Goal: Information Seeking & Learning: Find specific page/section

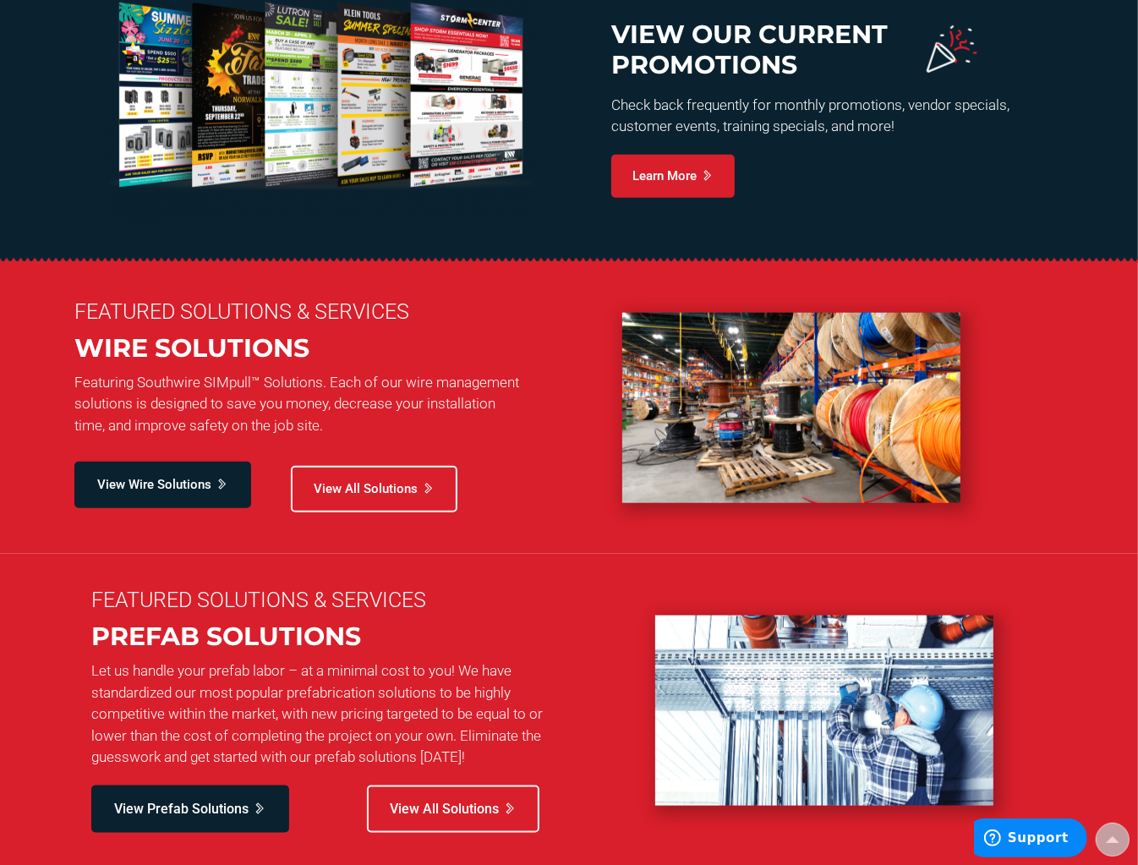
scroll to position [1057, 0]
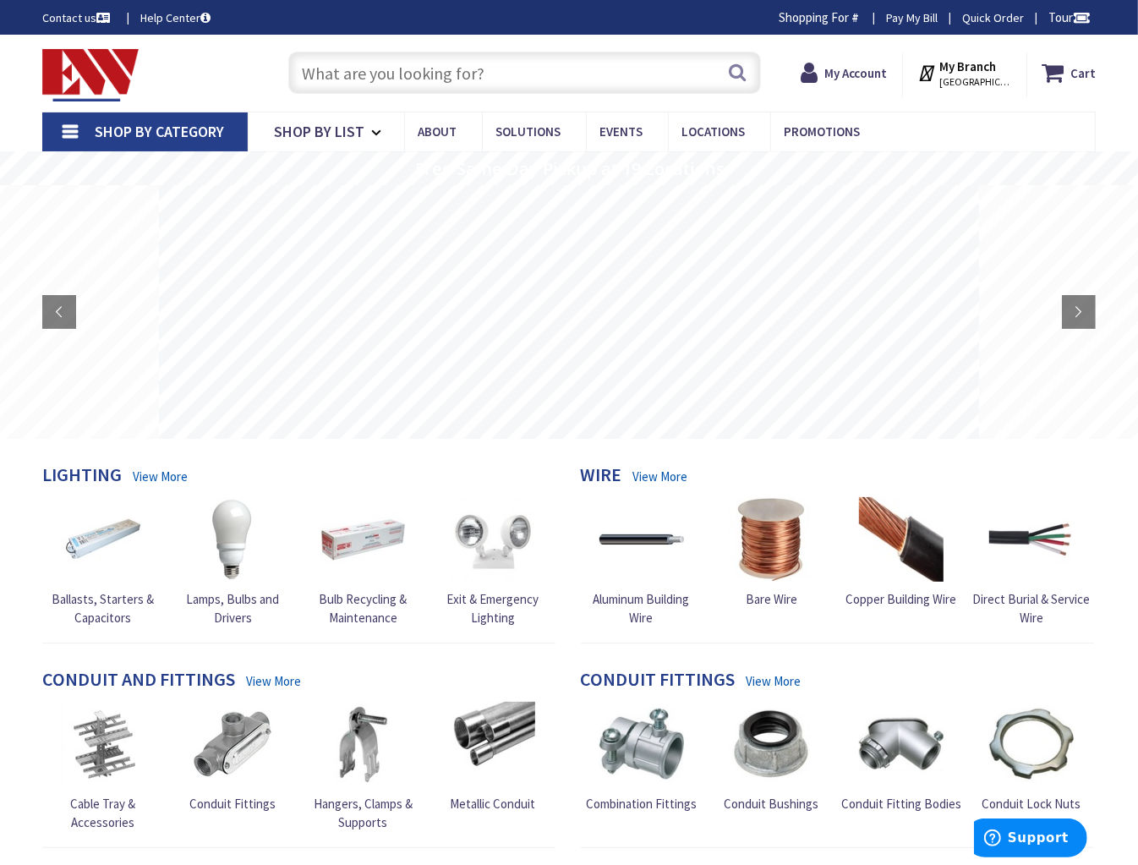
click at [461, 72] on input "text" at bounding box center [524, 73] width 473 height 42
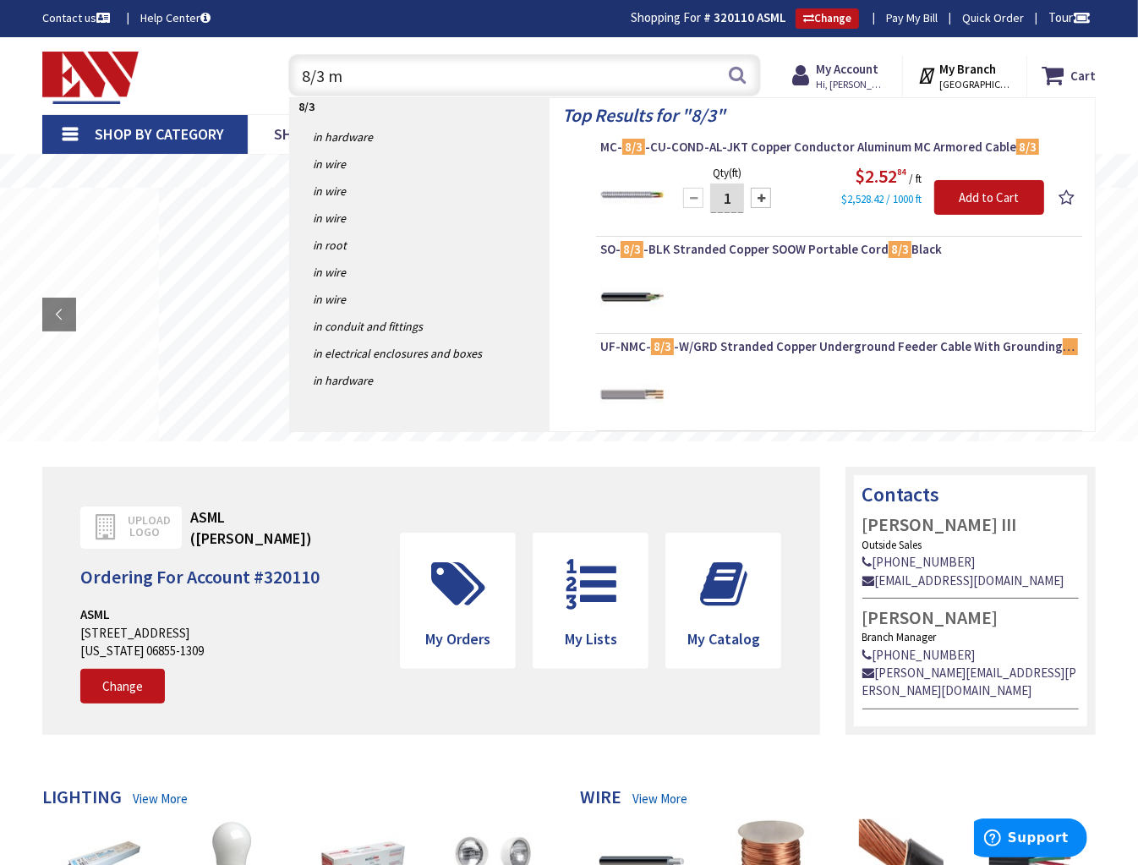
type input "8/3 mc"
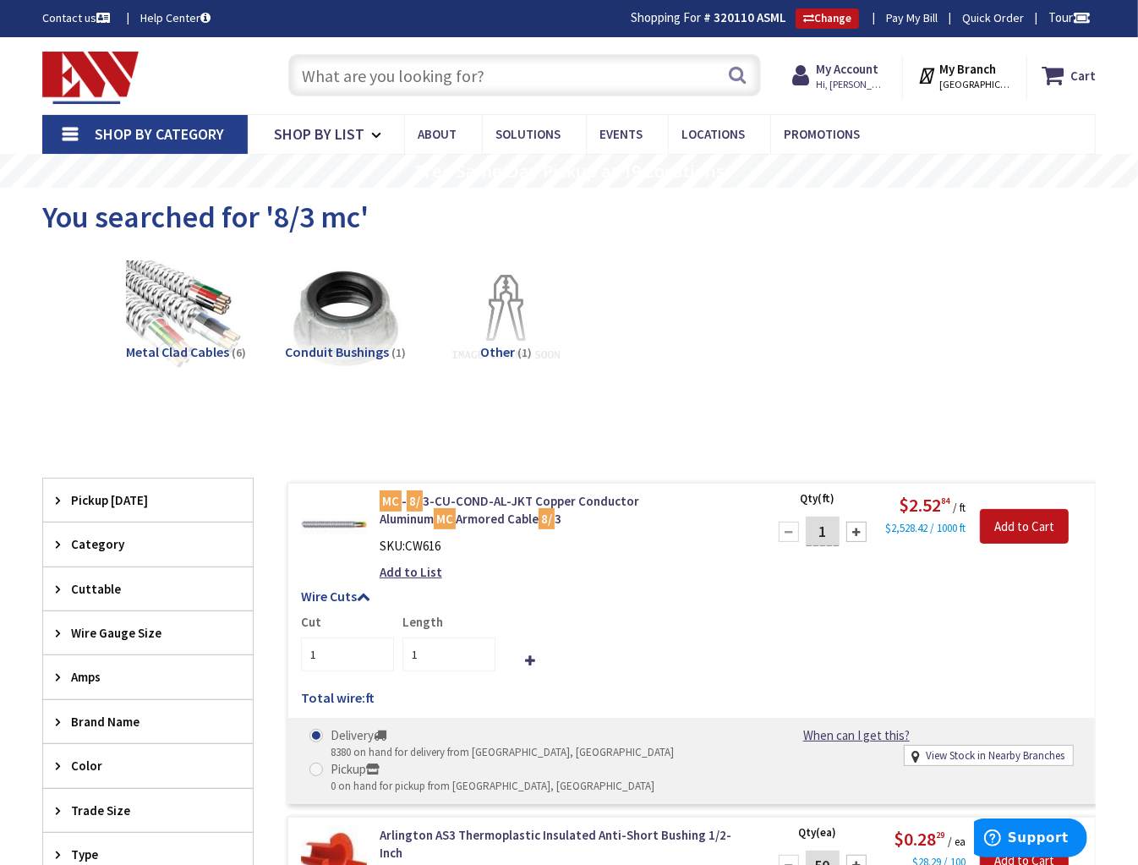
click at [582, 79] on input "text" at bounding box center [524, 75] width 473 height 42
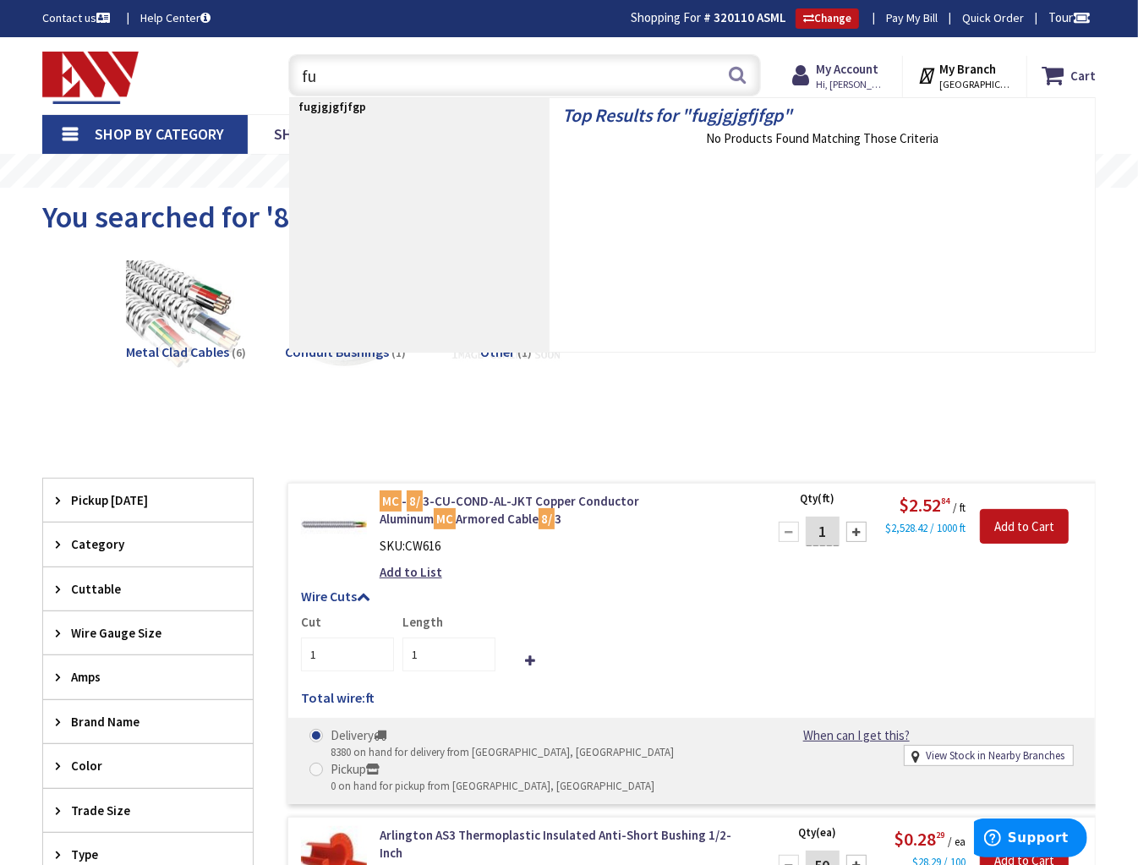
type input "f"
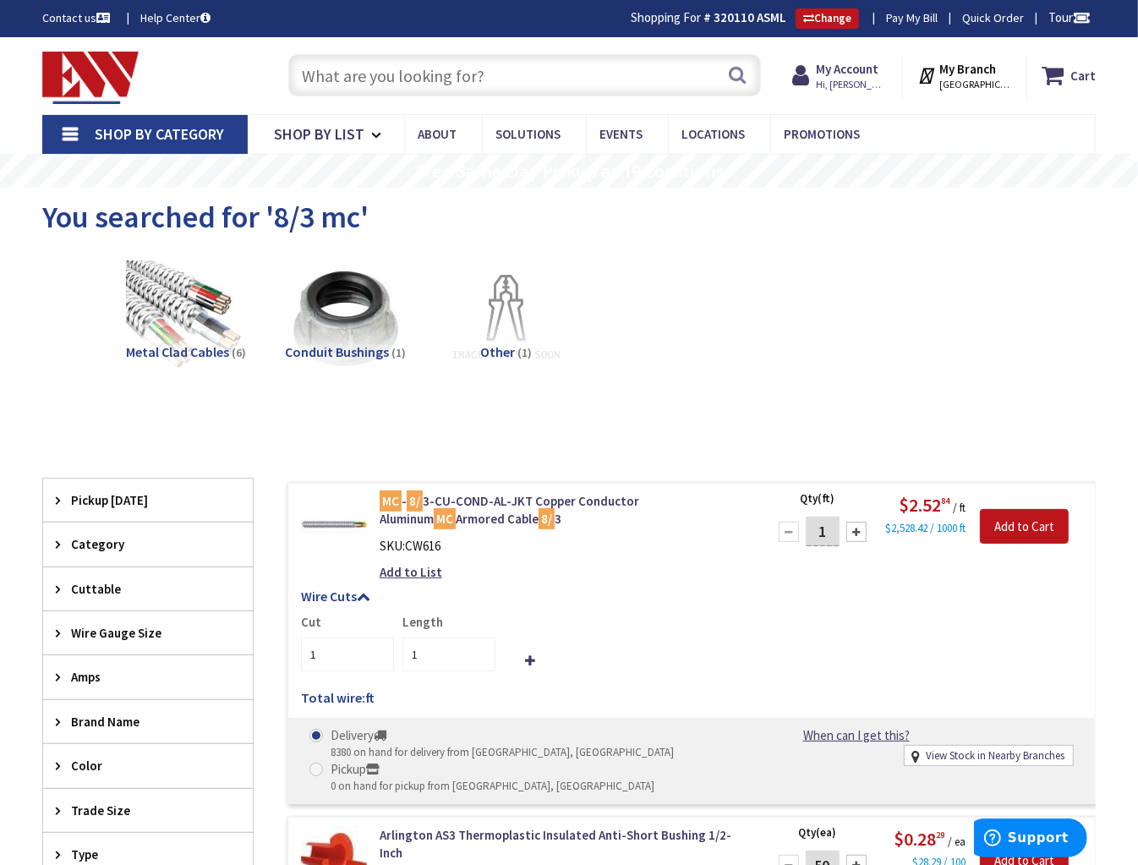
click at [360, 65] on input "text" at bounding box center [524, 75] width 473 height 42
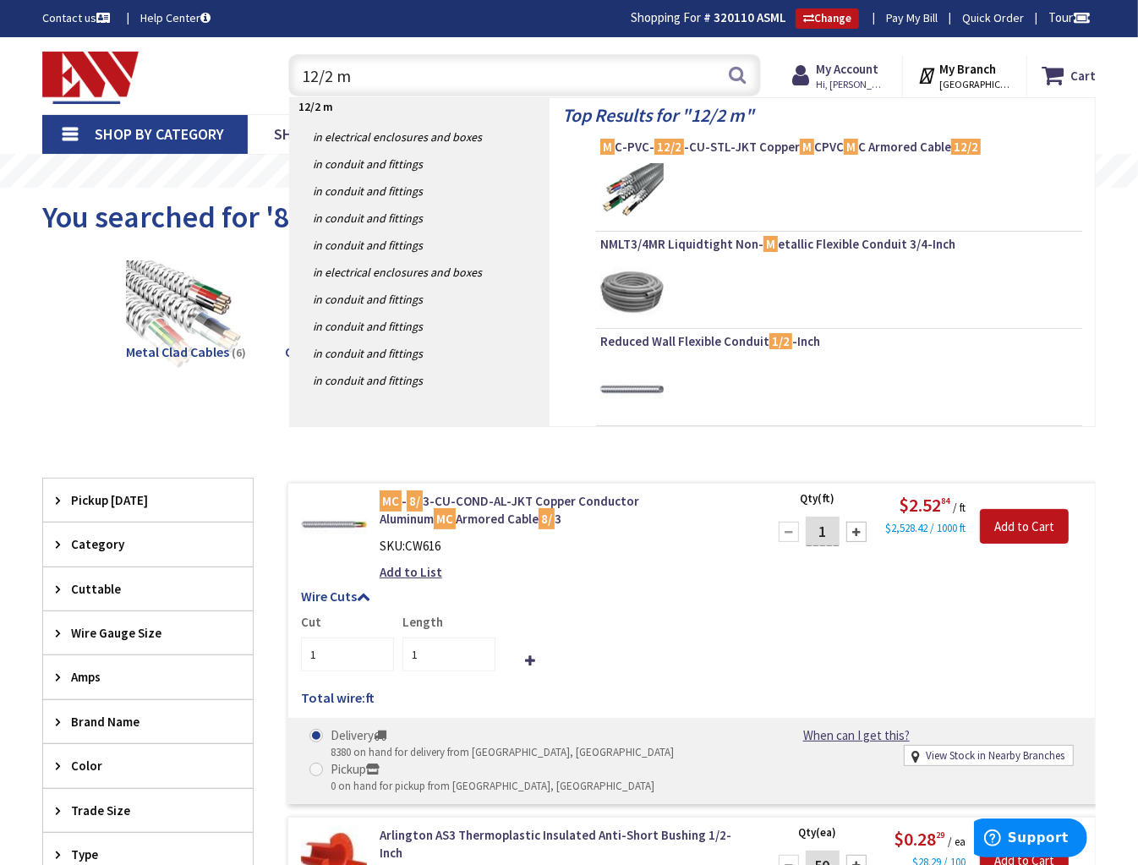
type input "12/2 mc"
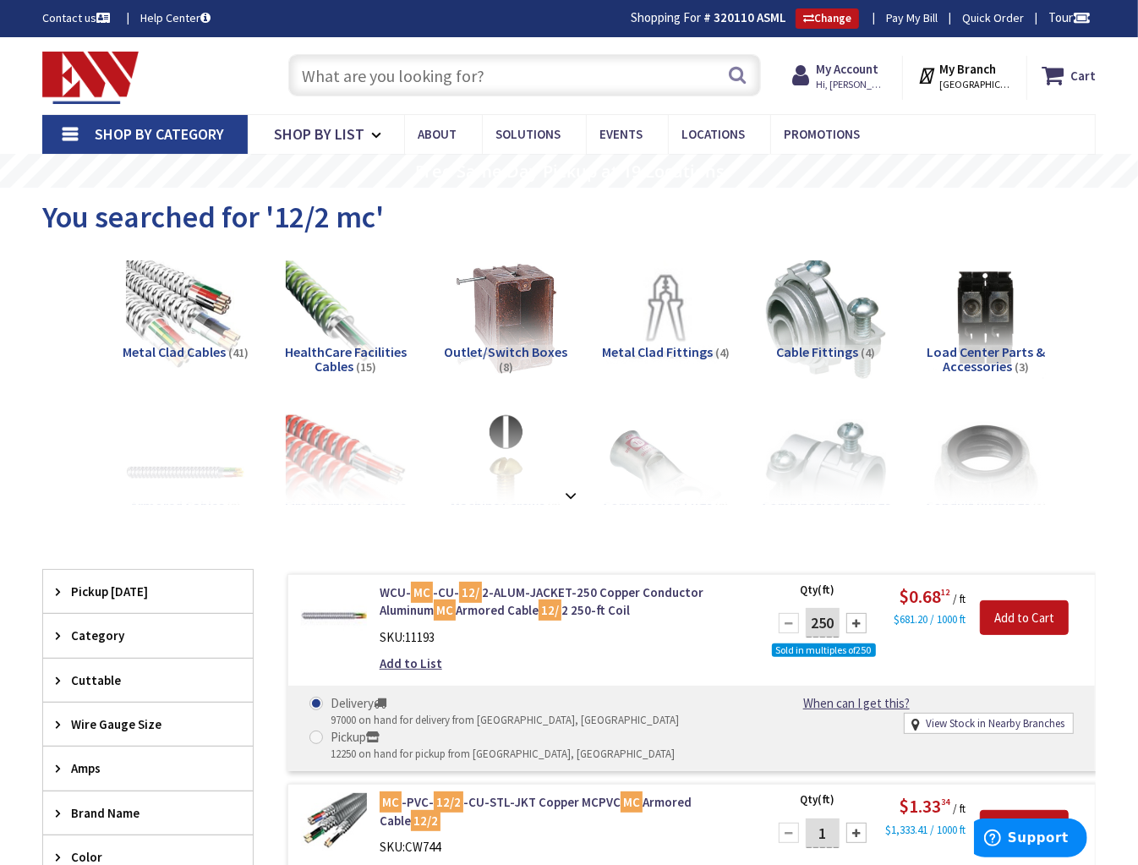
click at [413, 73] on input "text" at bounding box center [524, 75] width 473 height 42
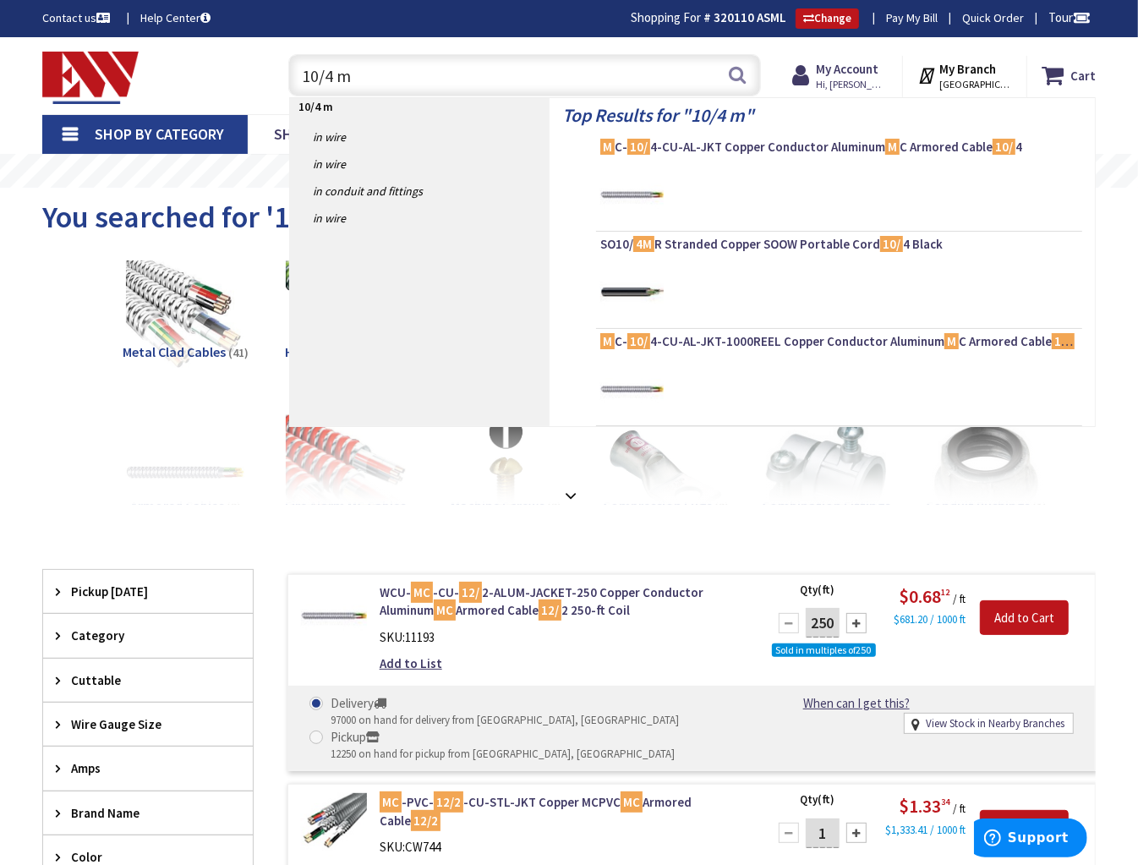
type input "10/4 mc"
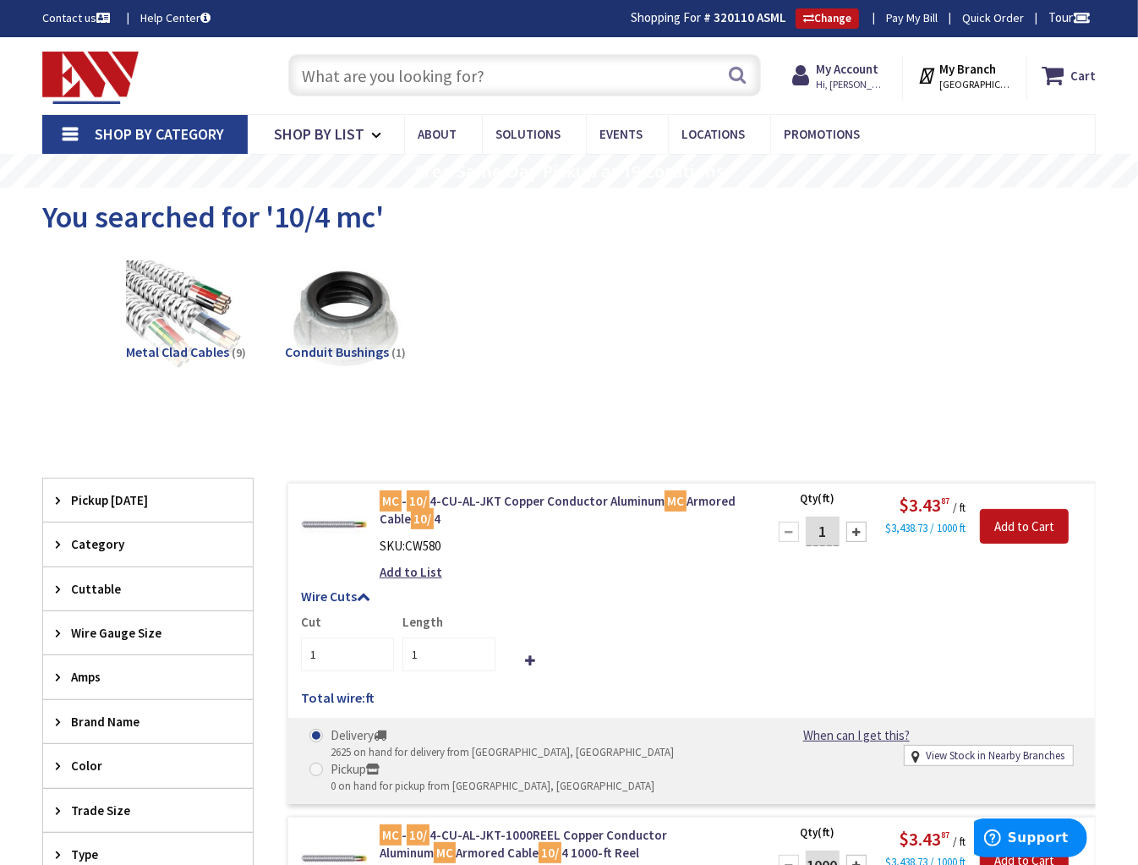
click at [449, 78] on input "text" at bounding box center [524, 75] width 473 height 42
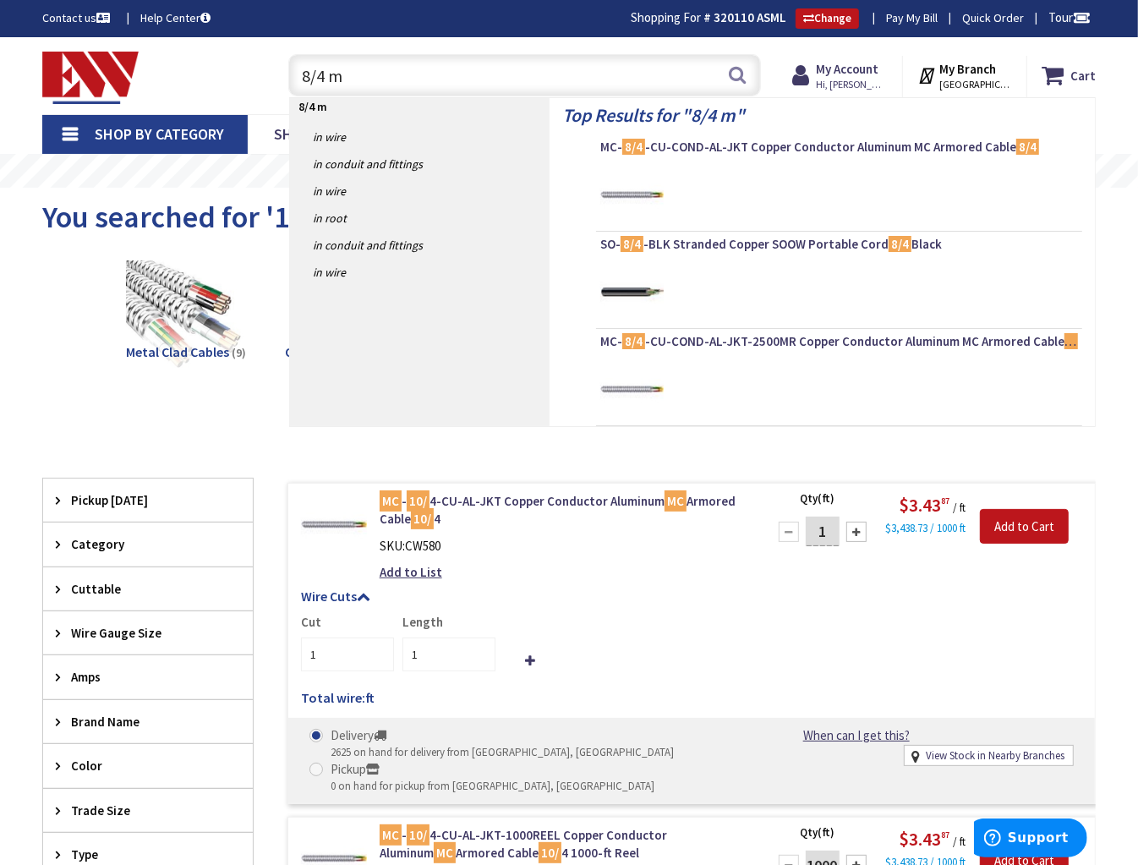
type input "8/4 mc"
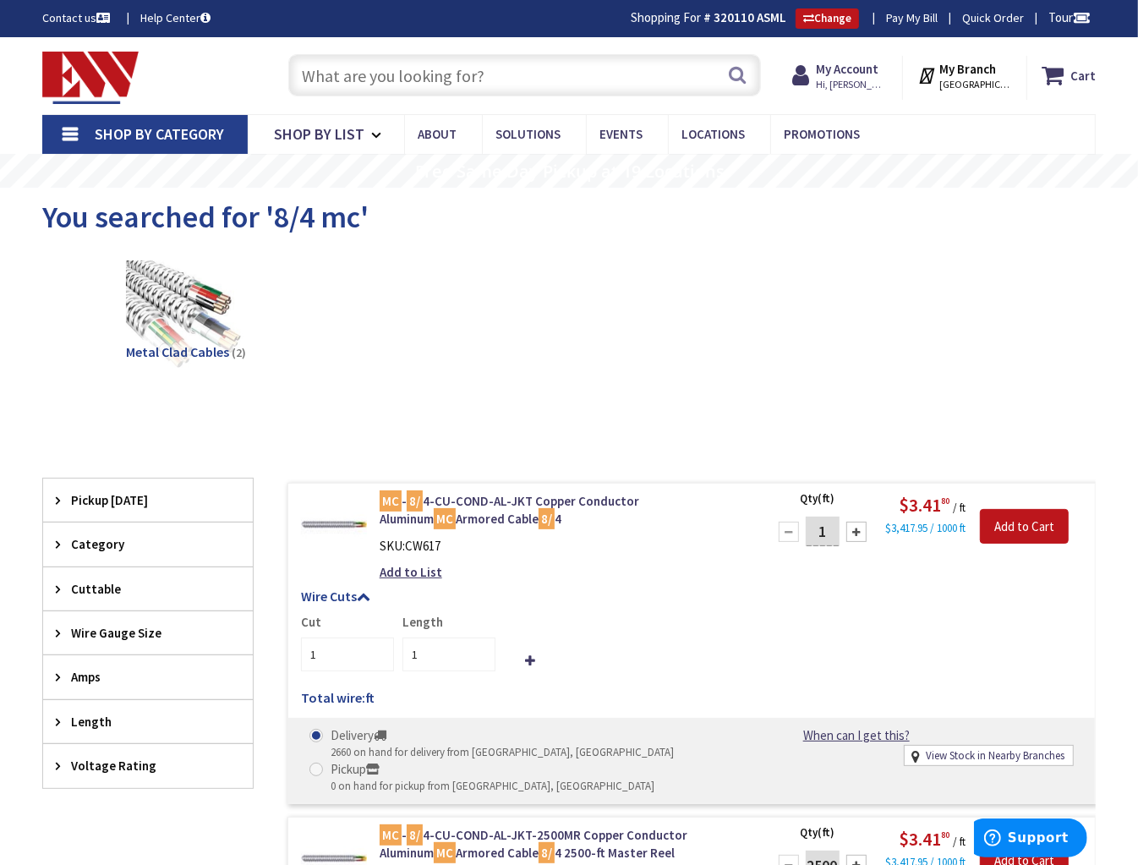
drag, startPoint x: 433, startPoint y: 85, endPoint x: 411, endPoint y: 97, distance: 25.0
click at [432, 85] on input "text" at bounding box center [524, 75] width 473 height 42
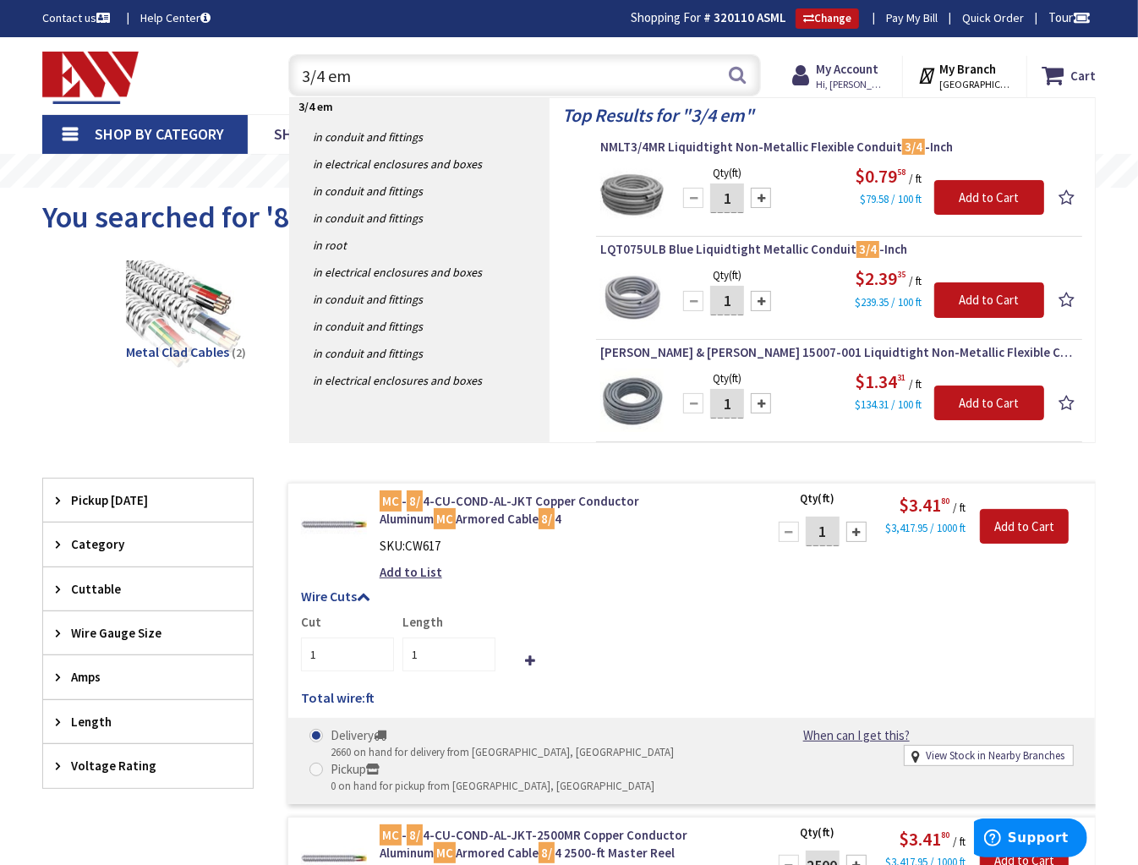
type input "3/4 emt"
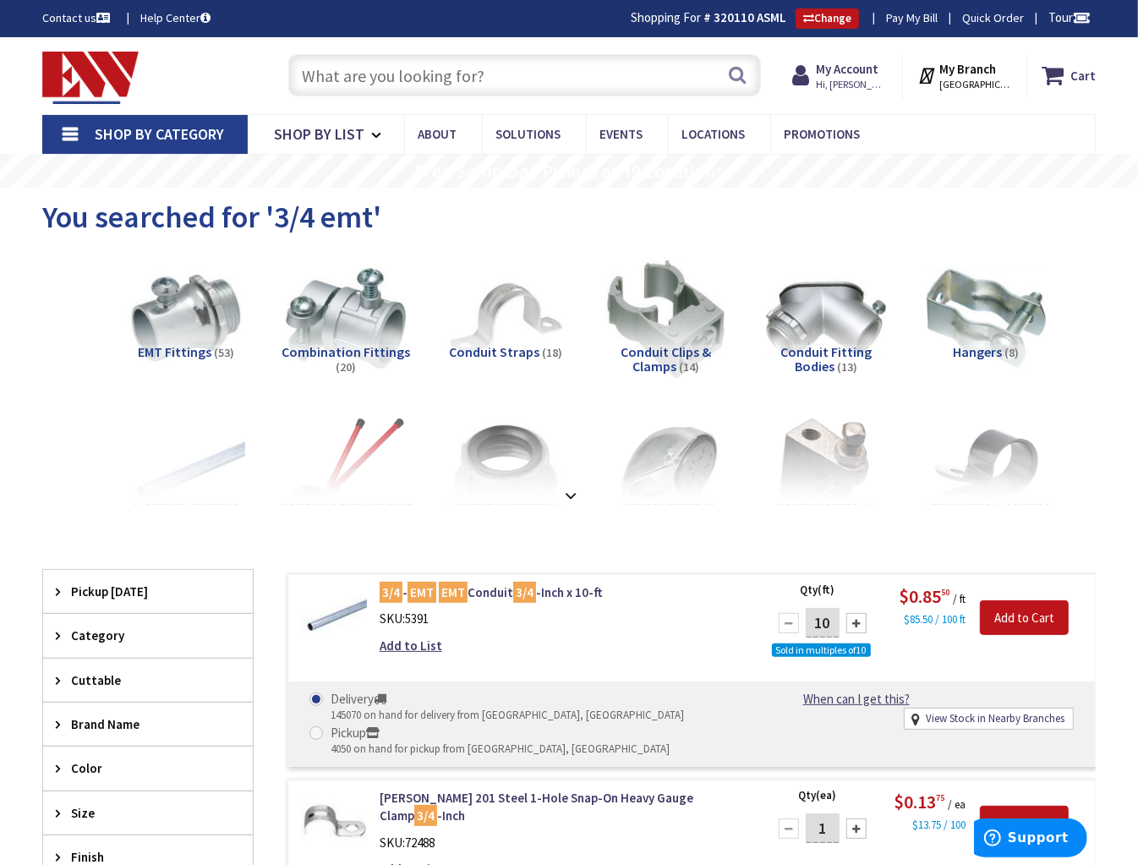
click at [137, 131] on span "Shop By Category" at bounding box center [159, 133] width 129 height 19
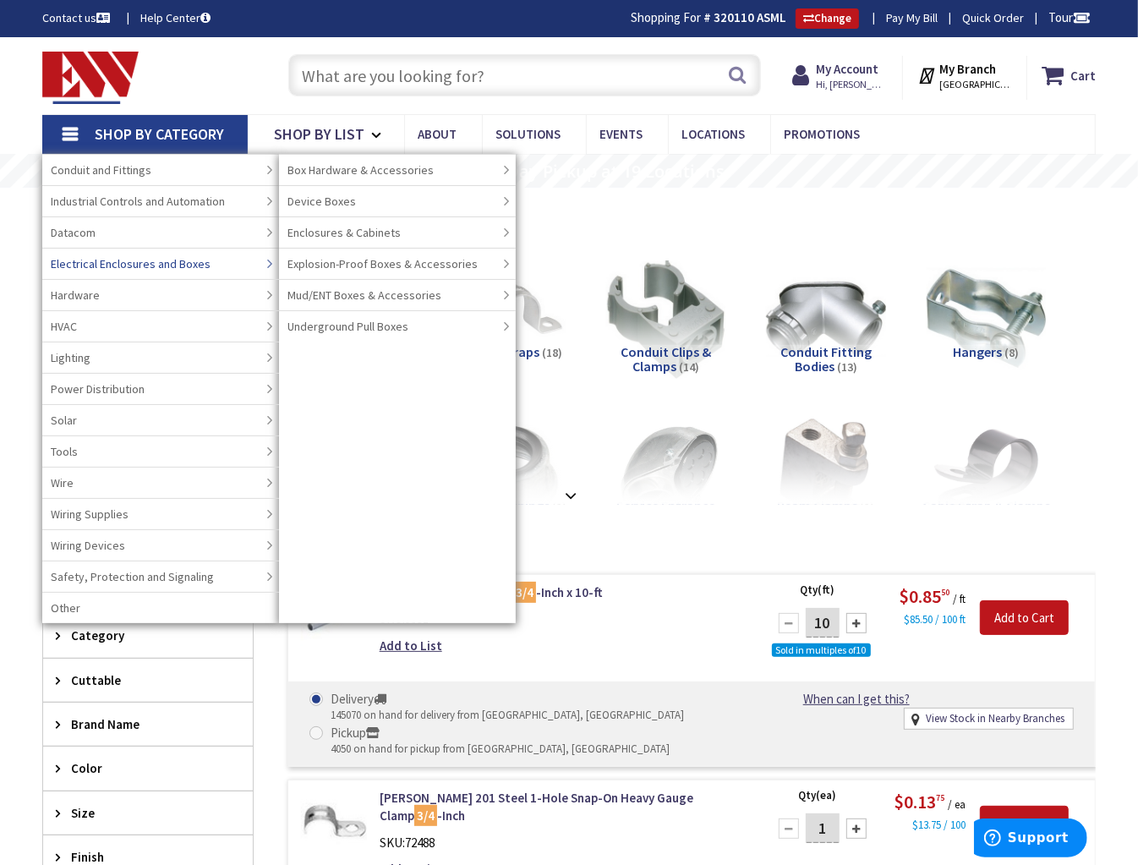
click at [115, 263] on span "Electrical Enclosures and Boxes" at bounding box center [131, 263] width 160 height 17
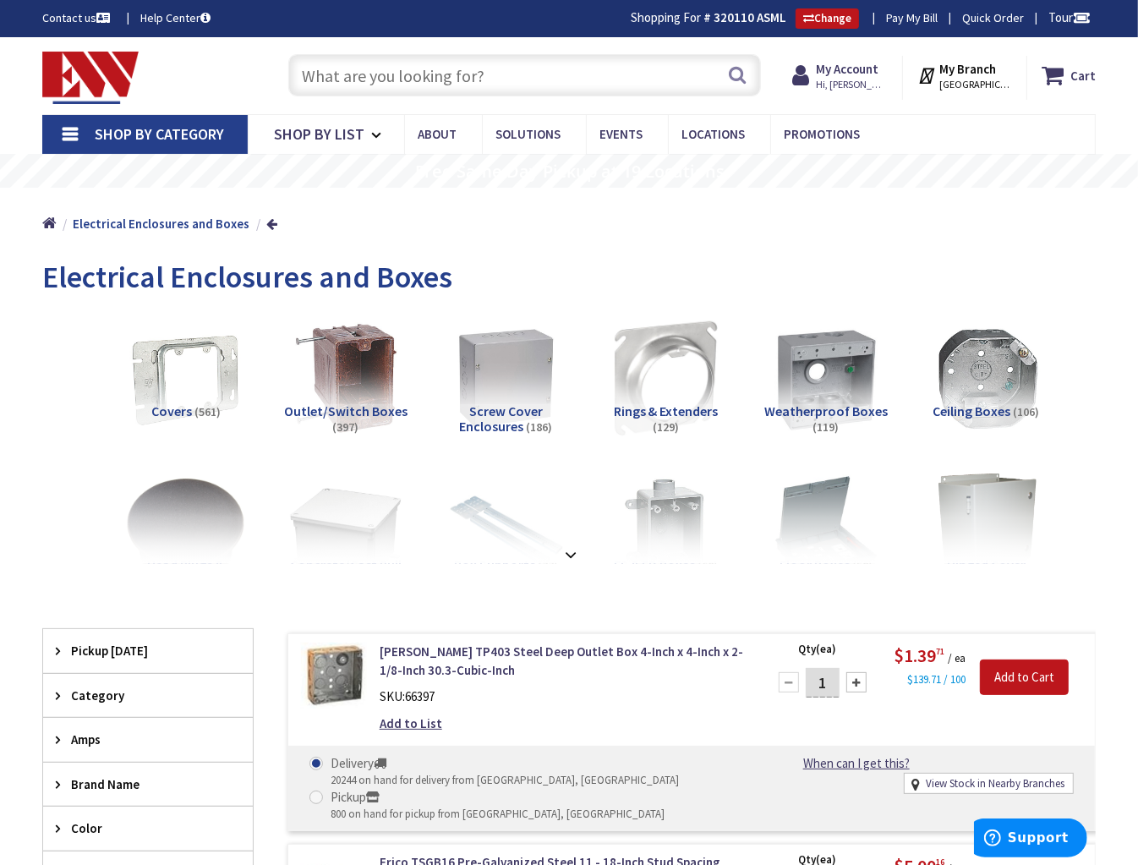
click at [165, 132] on span "Shop By Category" at bounding box center [159, 133] width 129 height 19
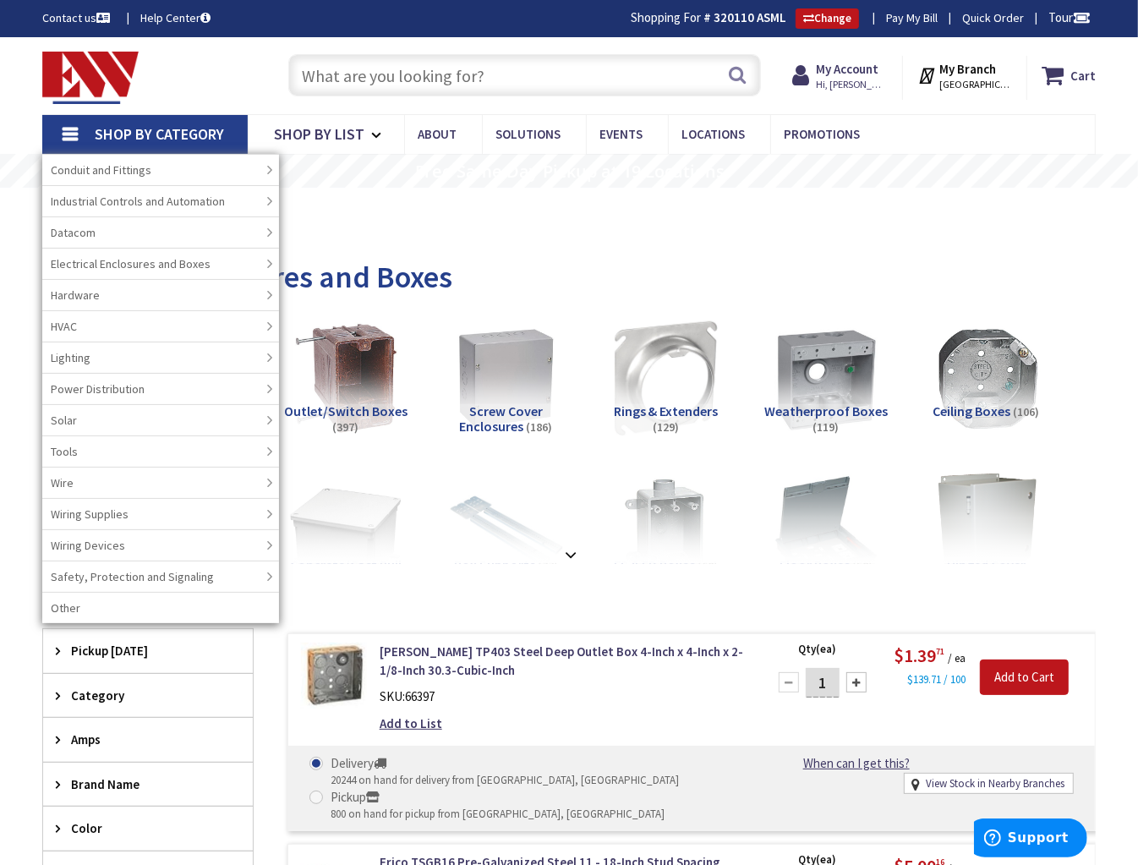
click at [383, 72] on input "text" at bounding box center [524, 75] width 473 height 42
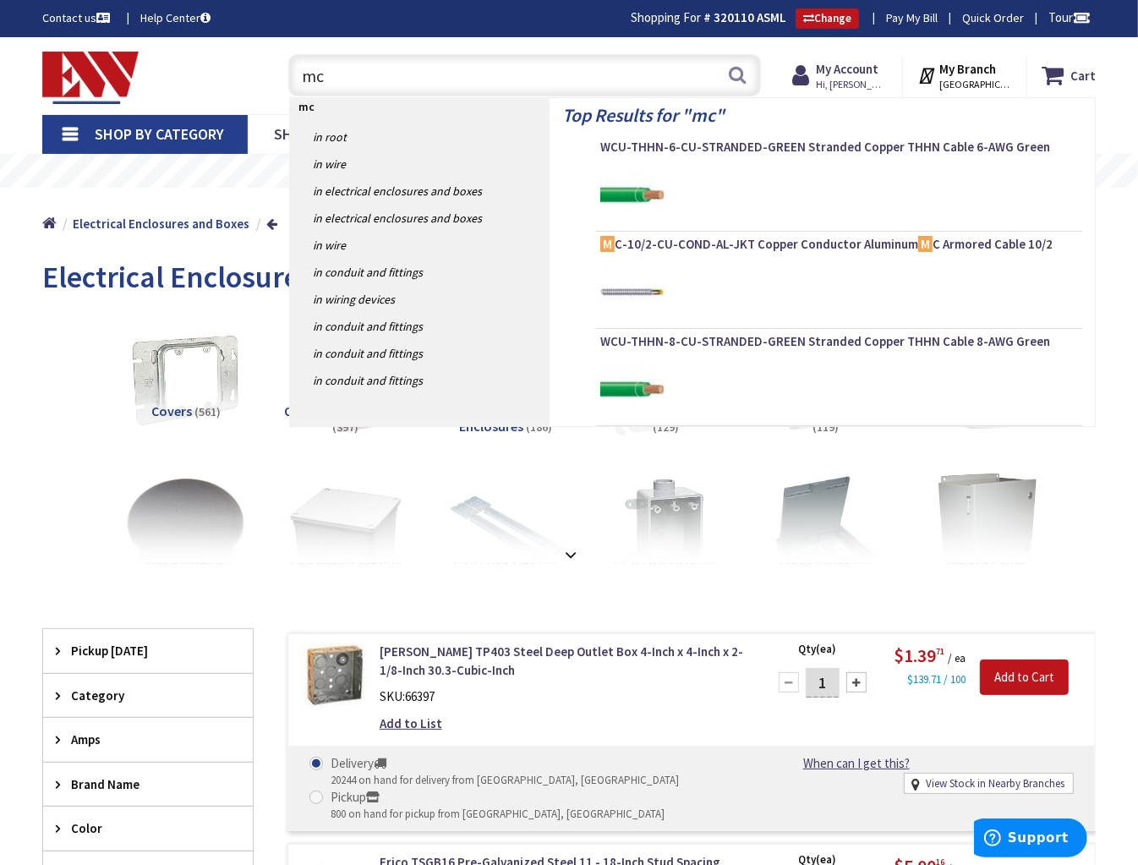
type input "mc"
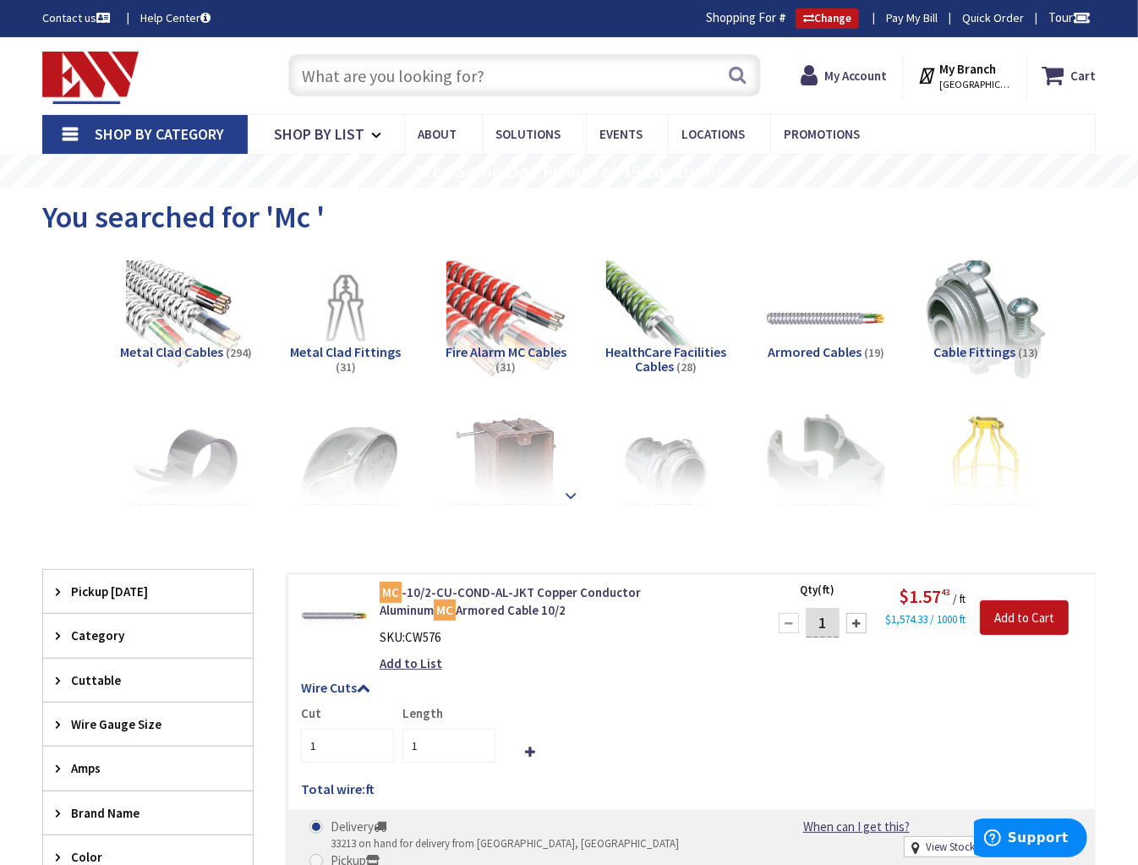
click at [569, 495] on strong at bounding box center [570, 494] width 20 height 19
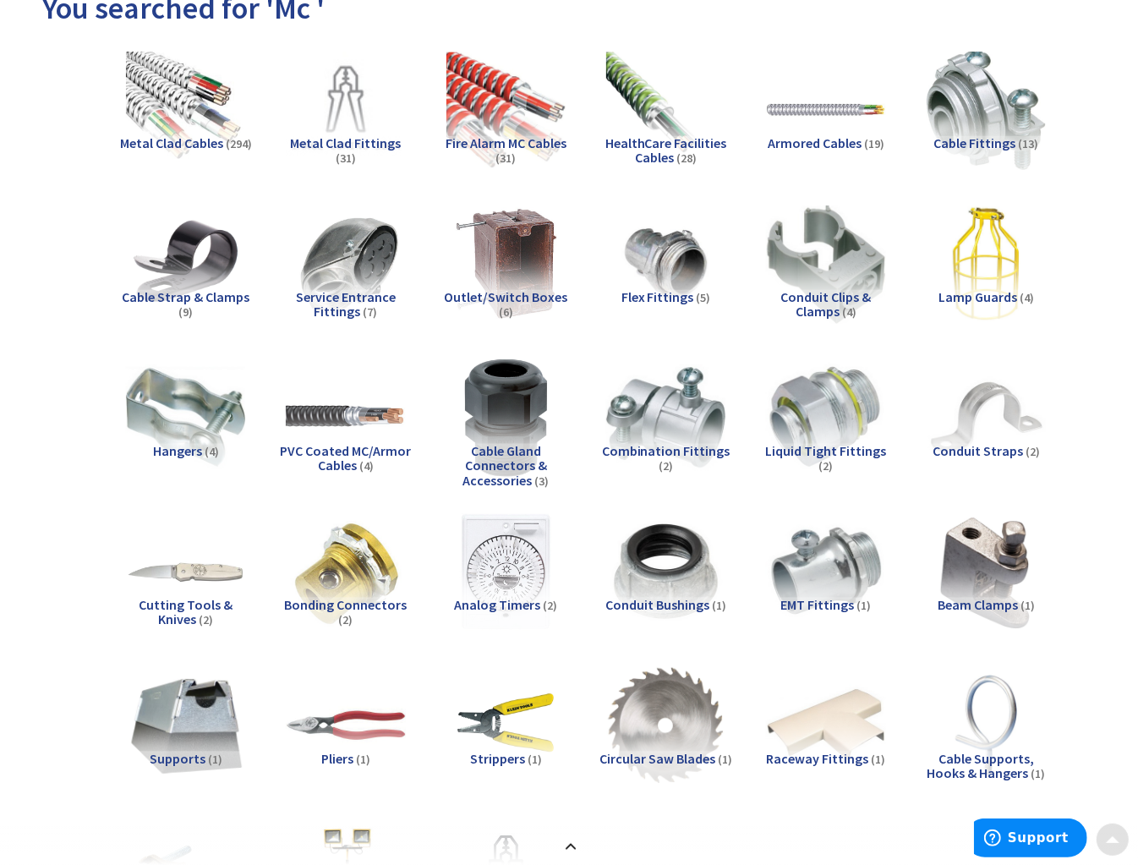
scroll to position [211, 0]
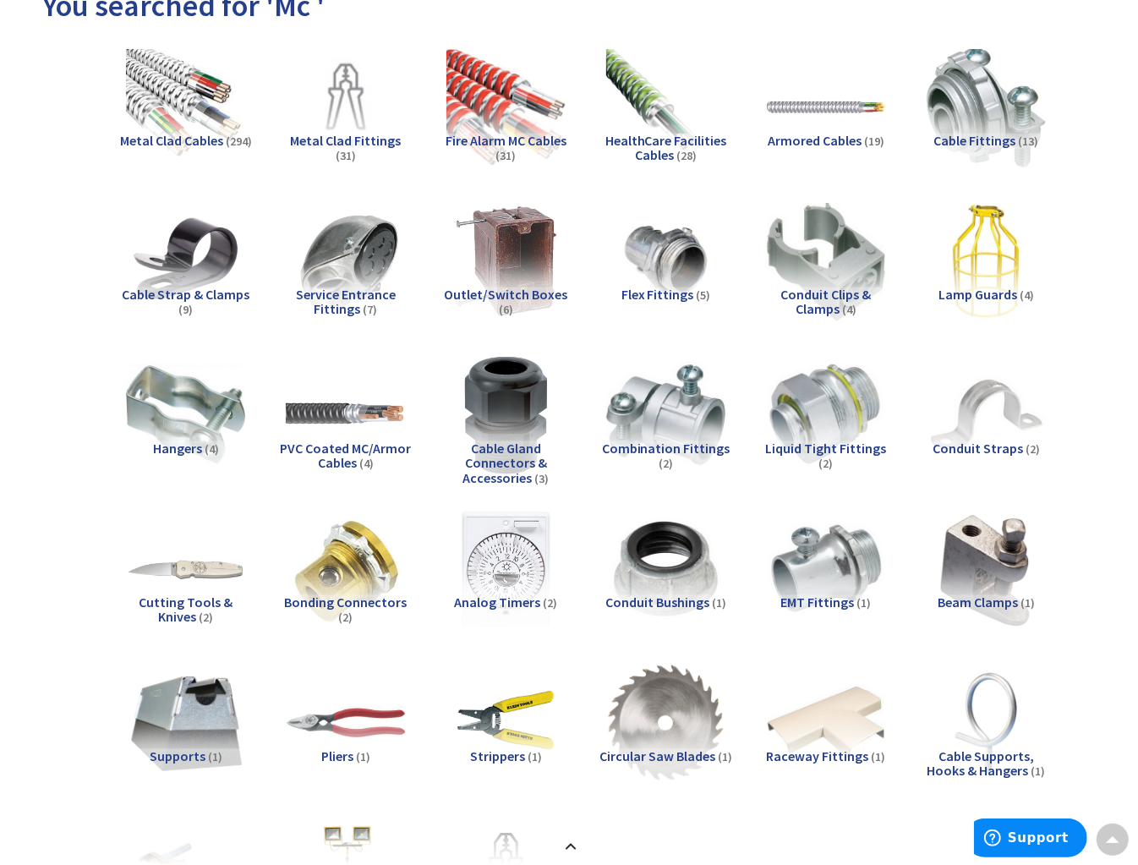
click at [992, 140] on span "Cable Fittings" at bounding box center [974, 140] width 82 height 17
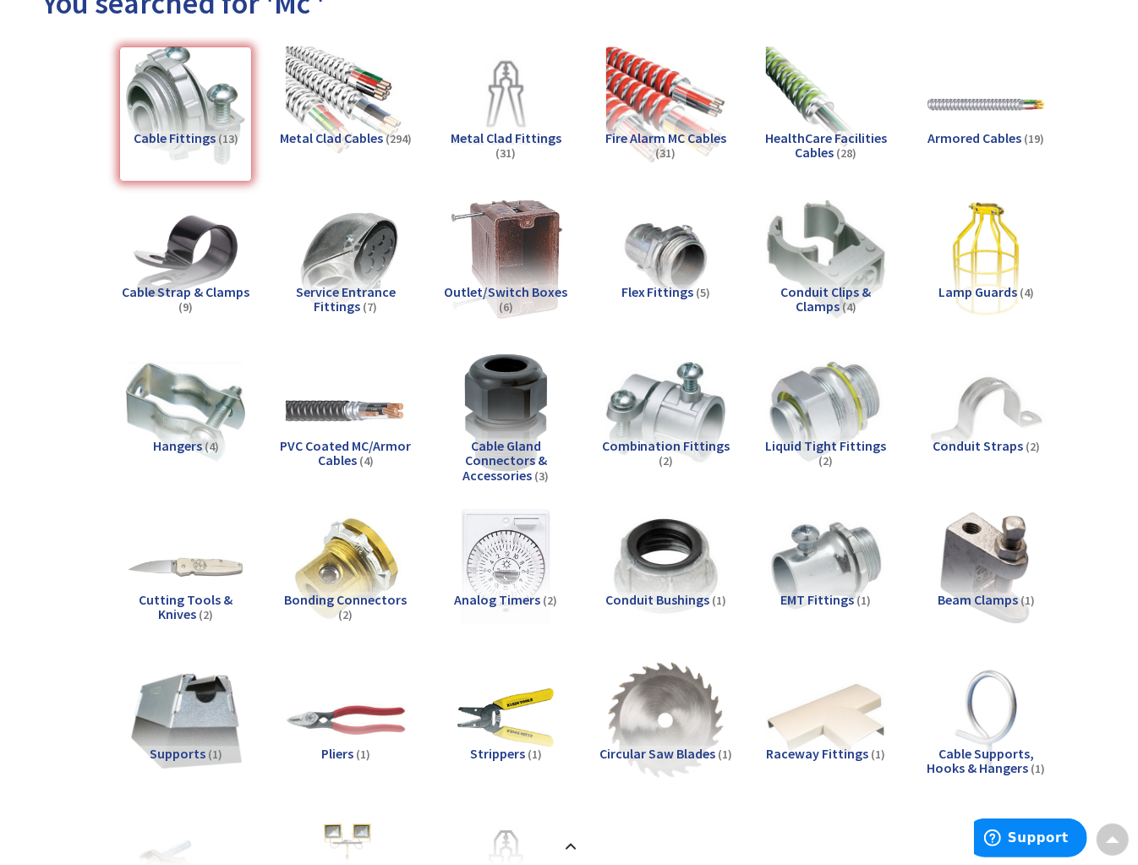
scroll to position [0, 0]
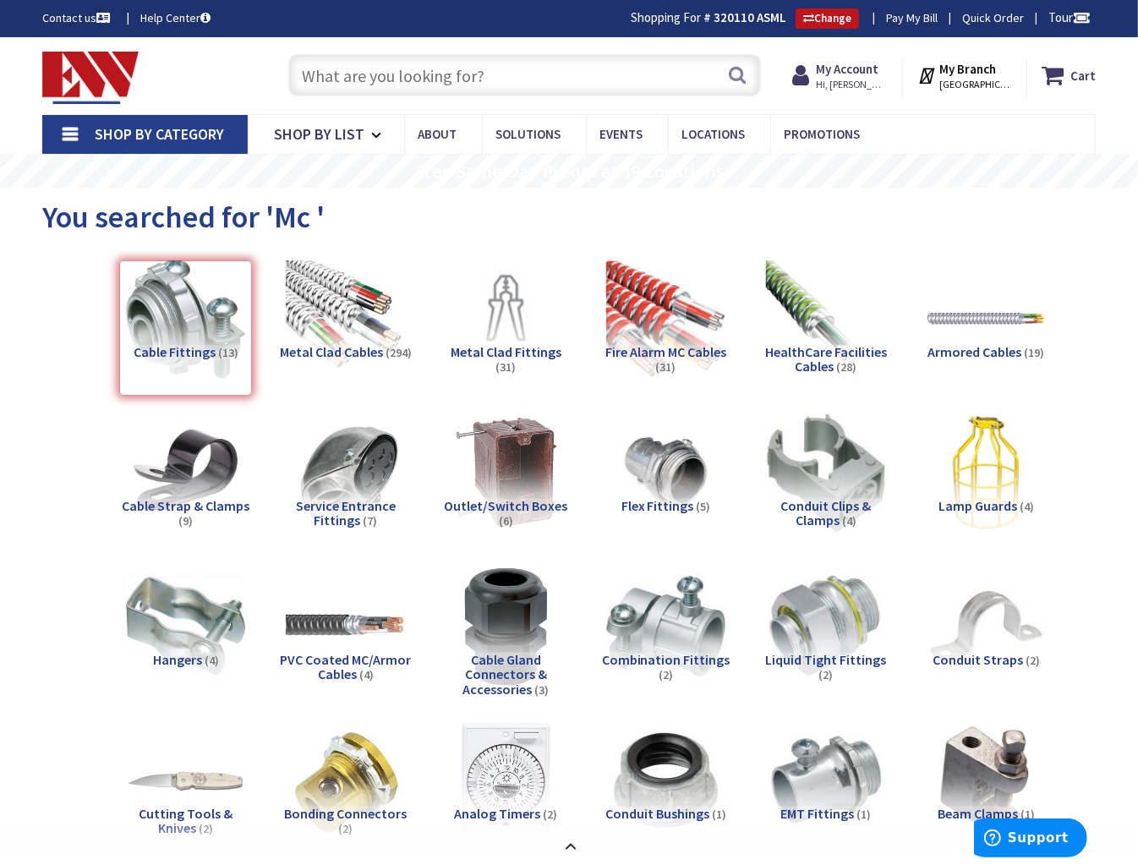
click at [208, 325] on div "Cable Fittings (13)" at bounding box center [185, 327] width 133 height 135
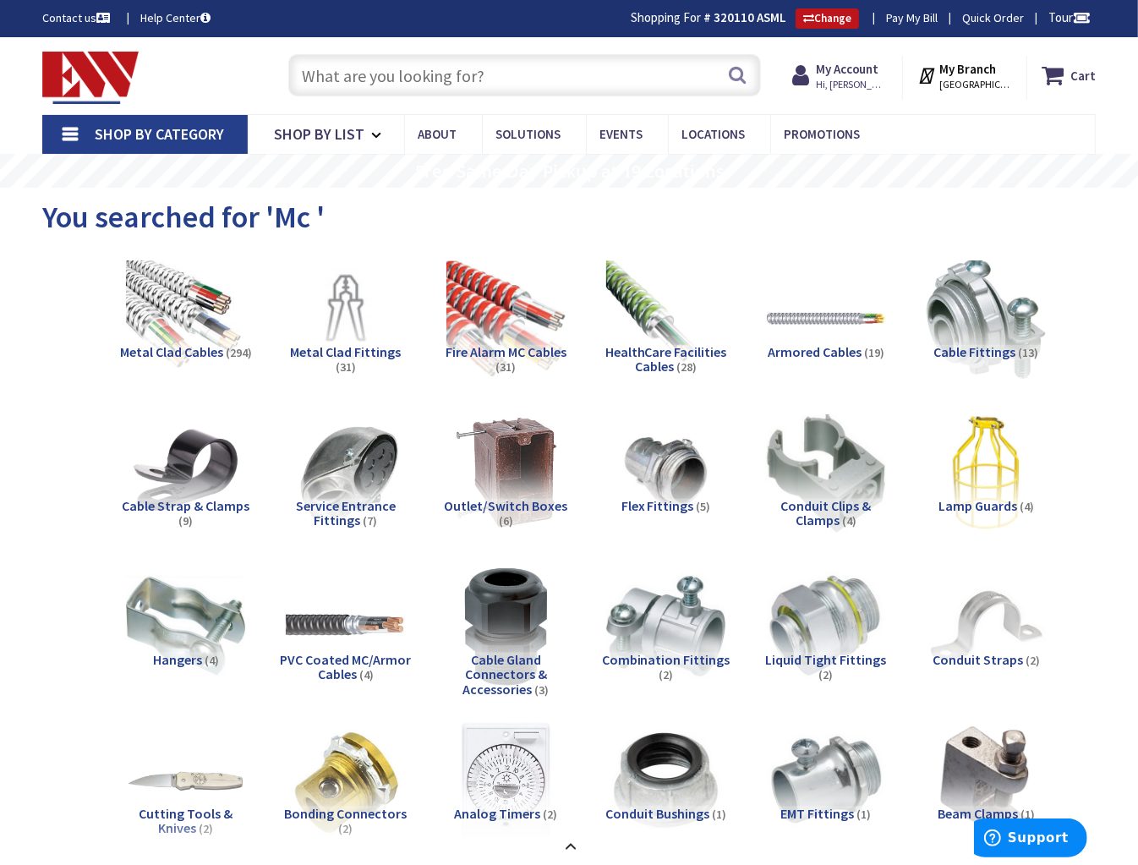
click at [510, 61] on input "text" at bounding box center [524, 75] width 473 height 42
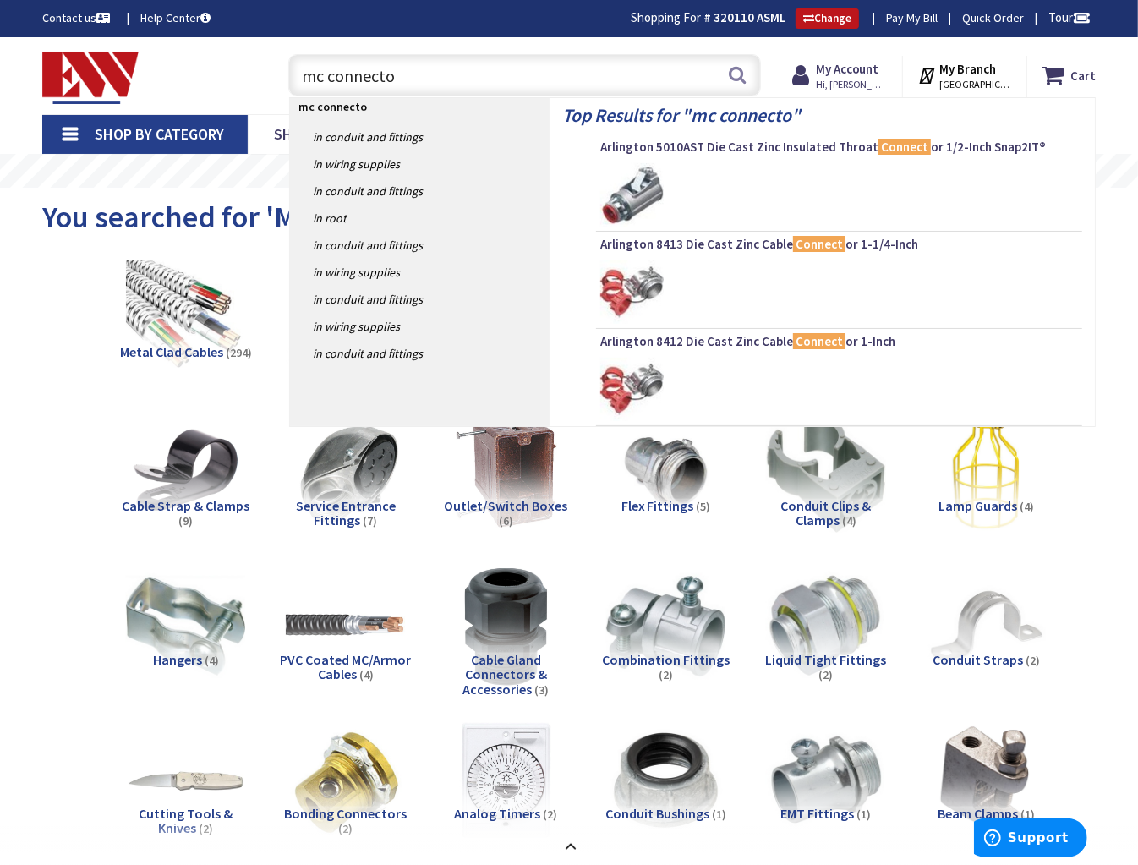
type input "mc connector"
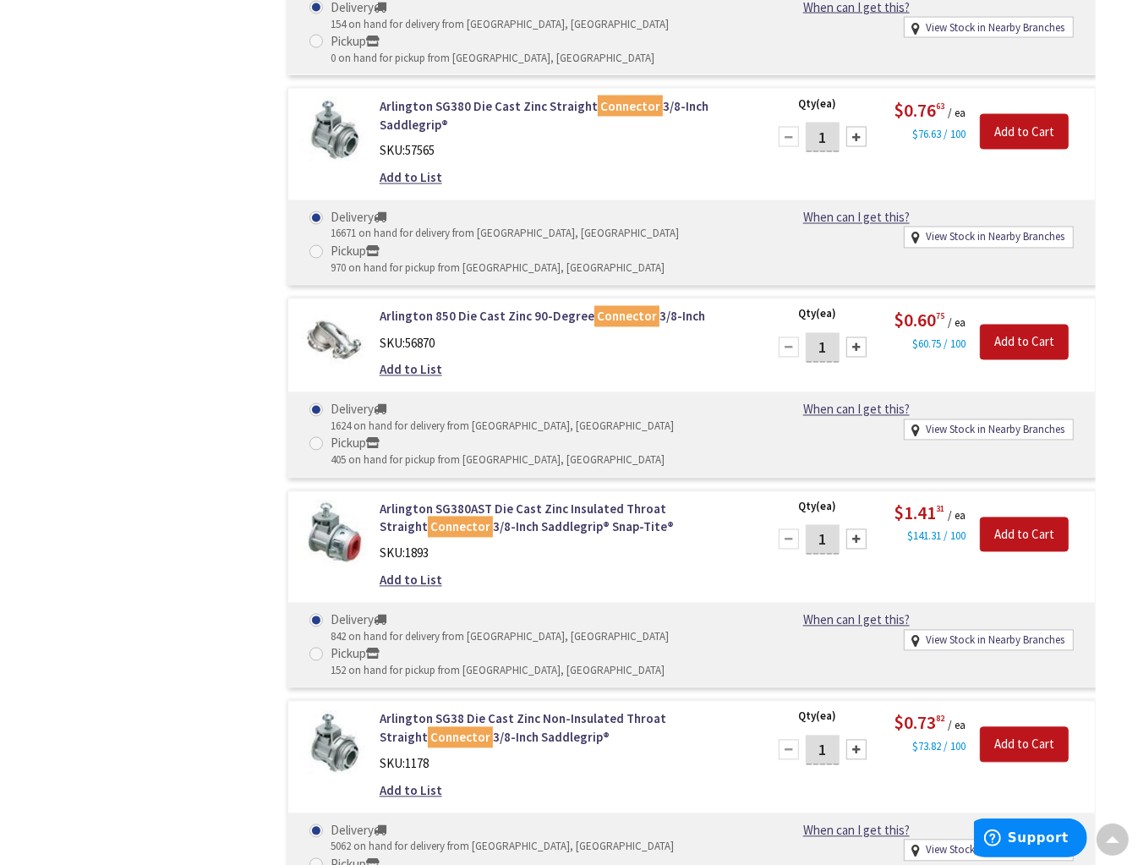
scroll to position [6684, 0]
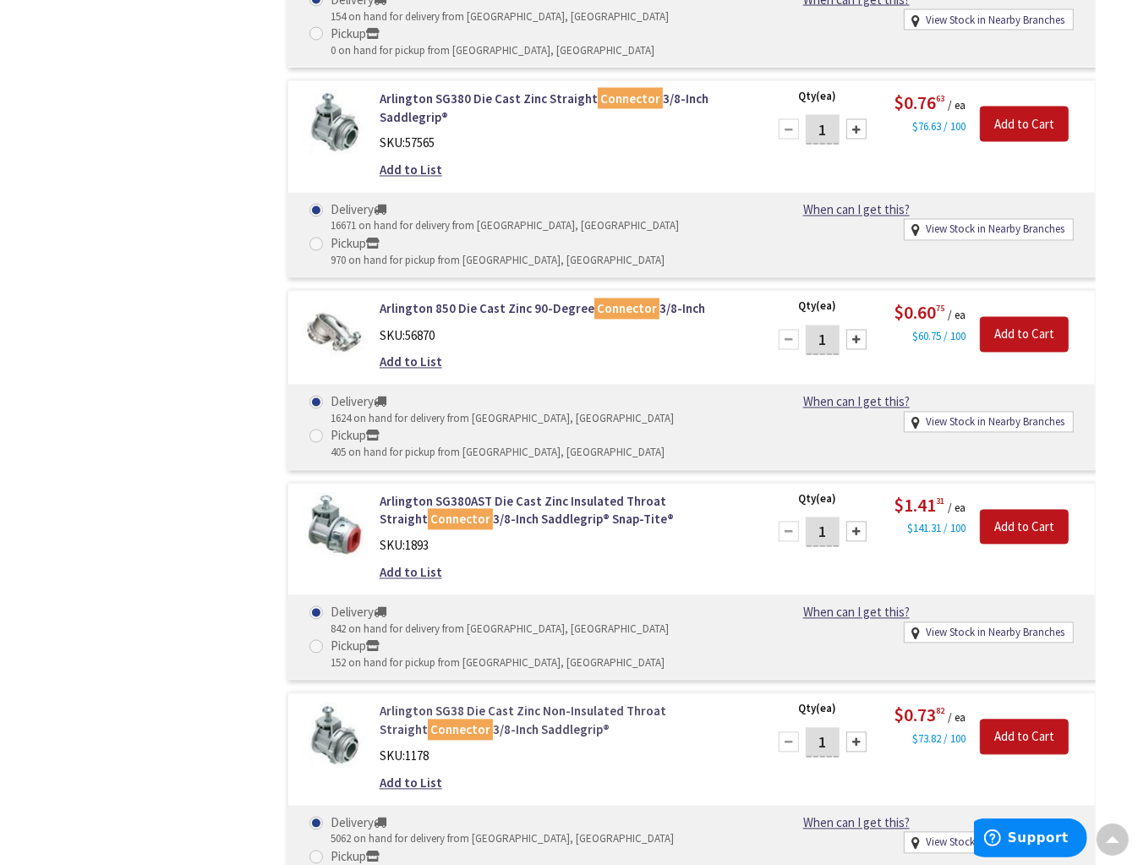
click at [607, 702] on link "Arlington SG38 Die Cast Zinc Non-Insulated Throat Straight Connector 3/8-Inch S…" at bounding box center [563, 720] width 367 height 36
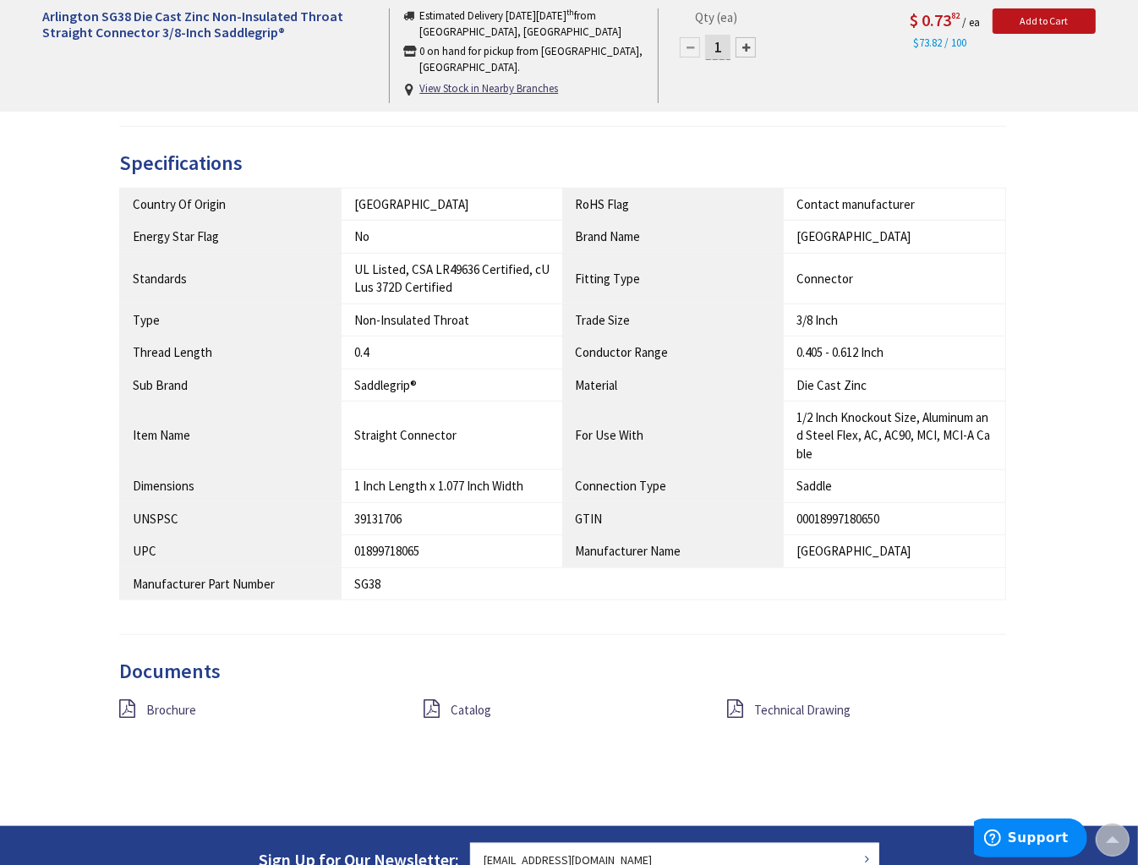
scroll to position [848, 0]
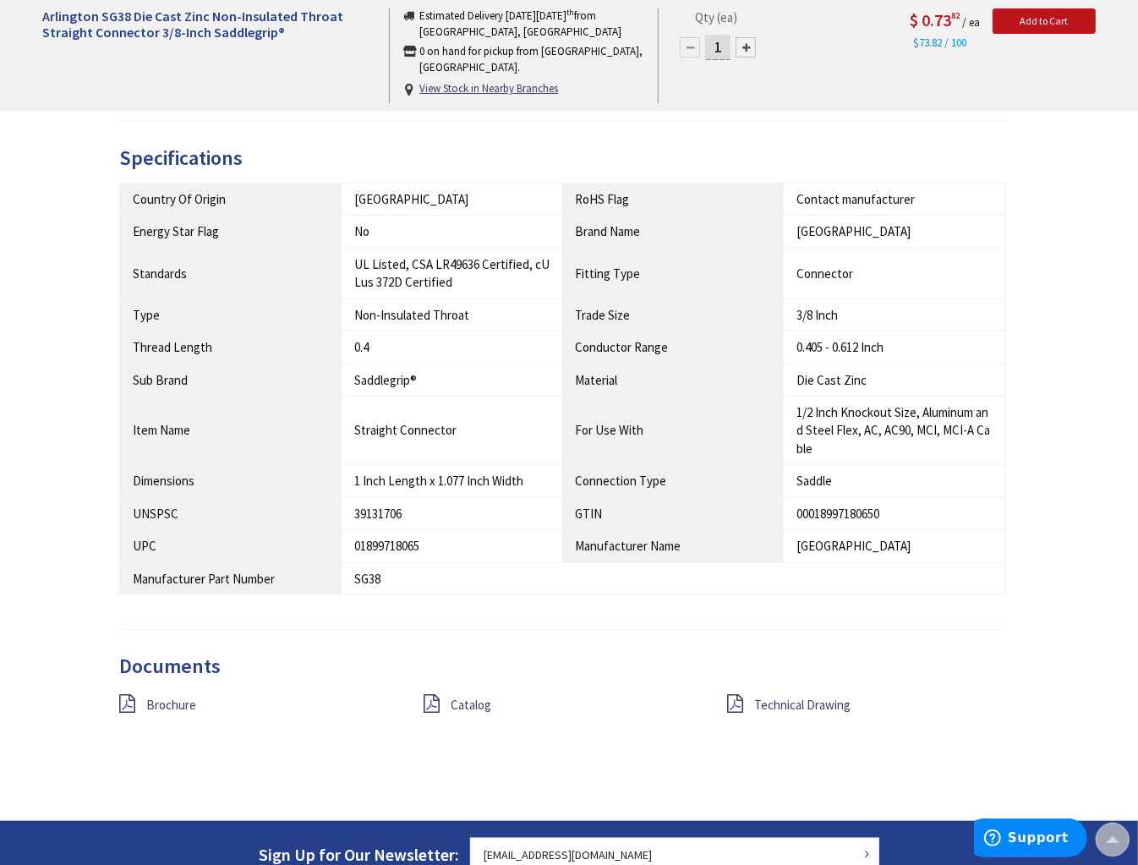
click at [145, 713] on div "Brochure" at bounding box center [258, 704] width 303 height 21
click at [133, 713] on icon at bounding box center [127, 703] width 16 height 19
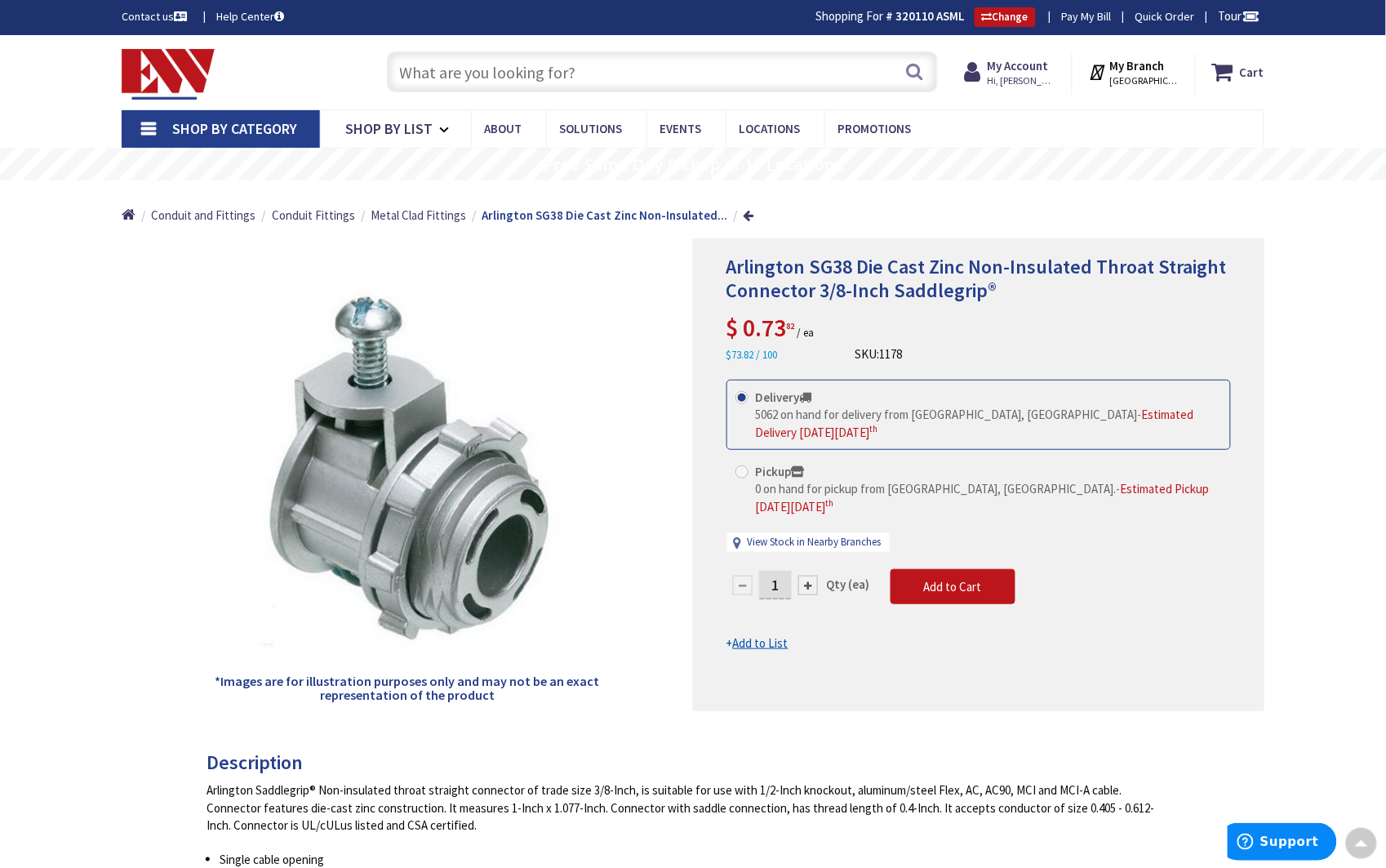
scroll to position [0, 0]
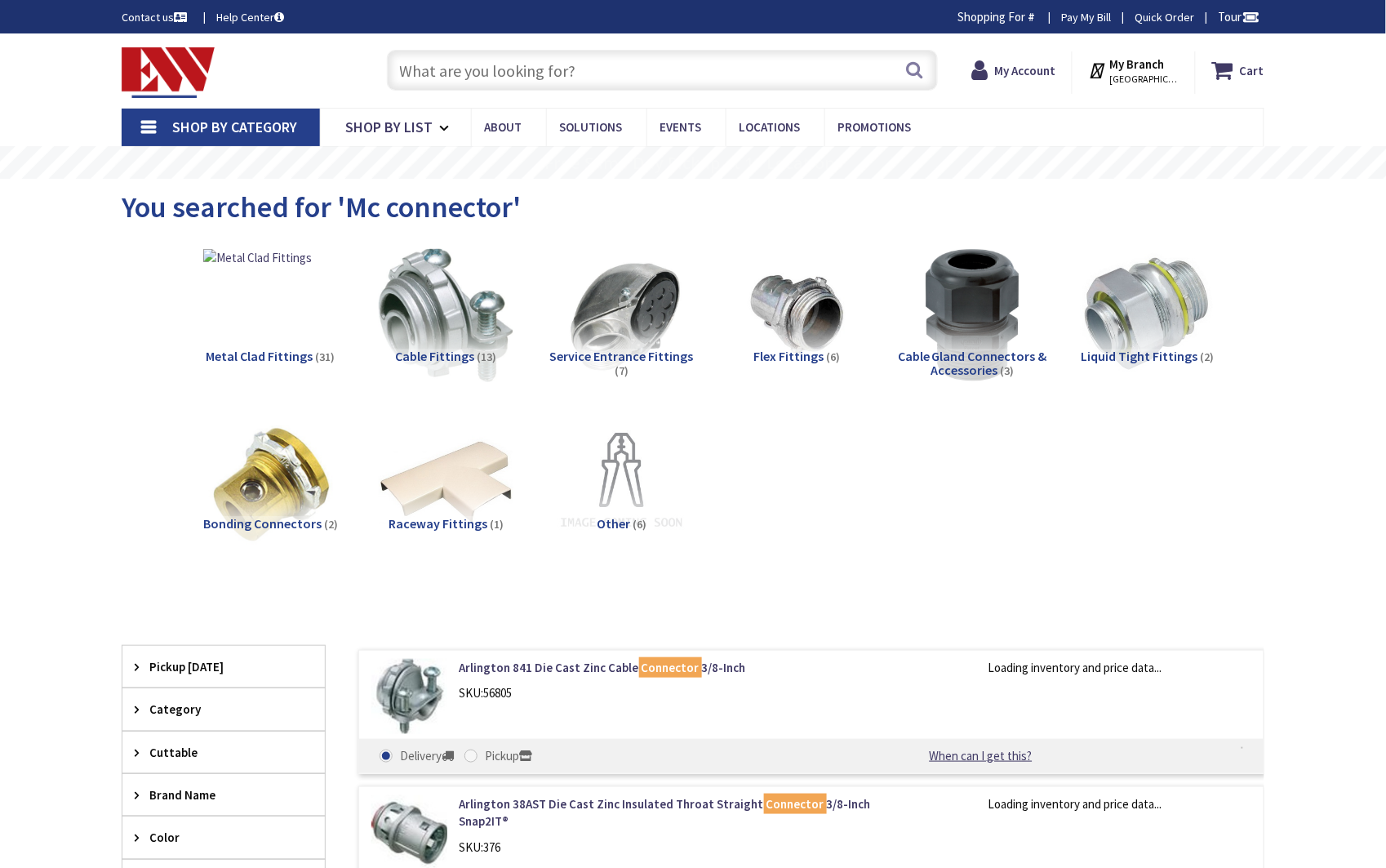
click at [473, 74] on input "text" at bounding box center [663, 70] width 552 height 41
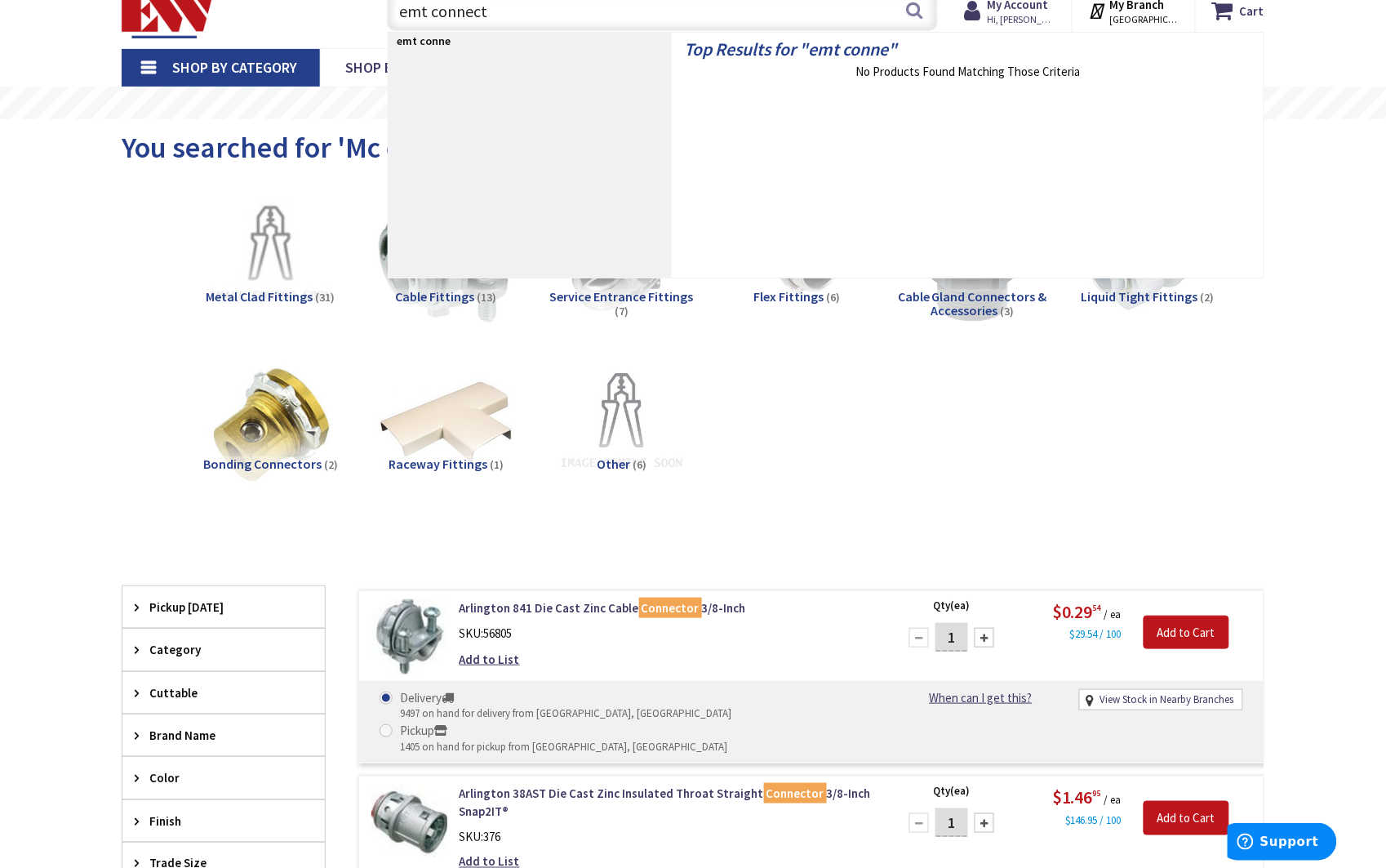
scroll to position [63, 0]
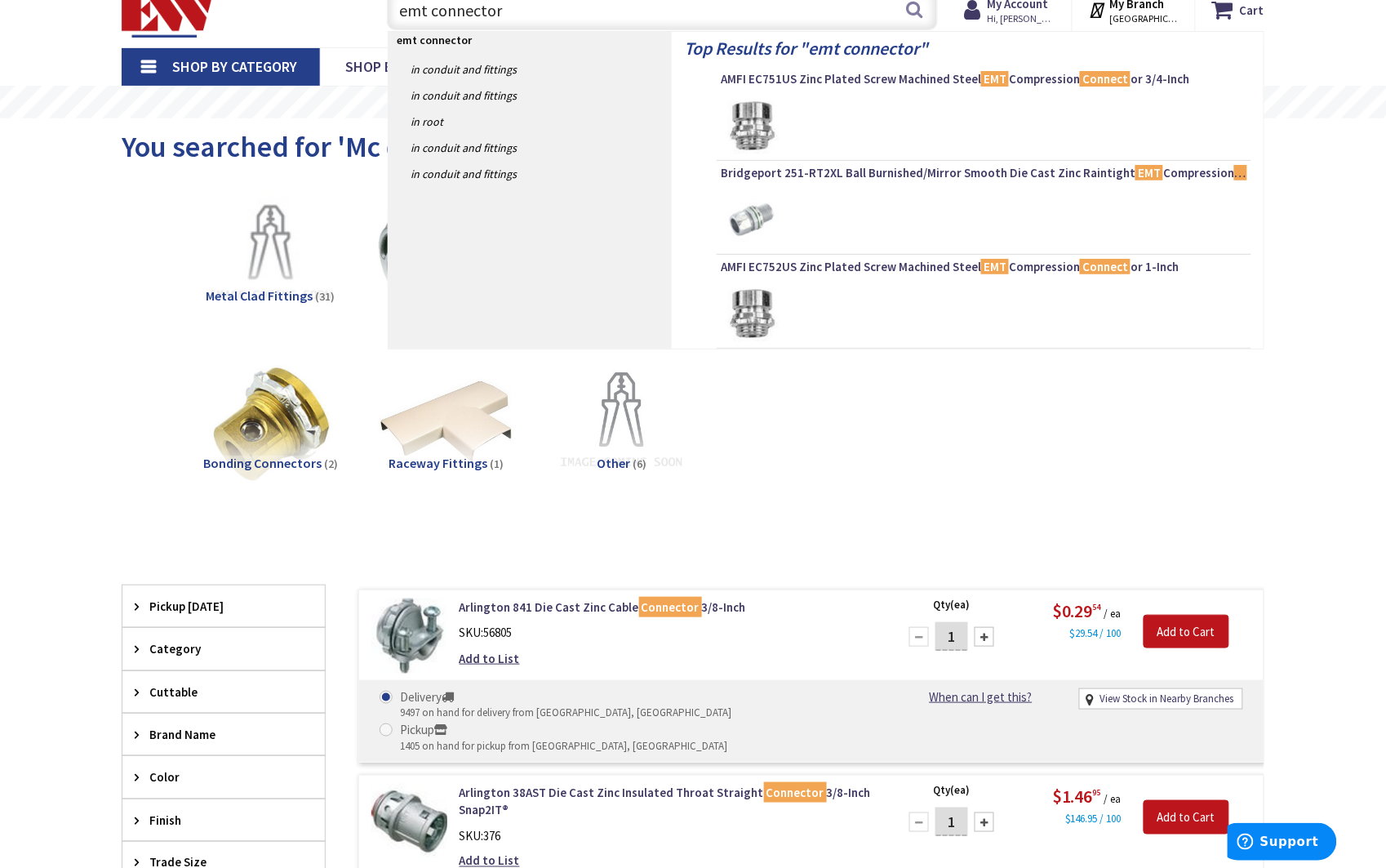
type input "emt connectors"
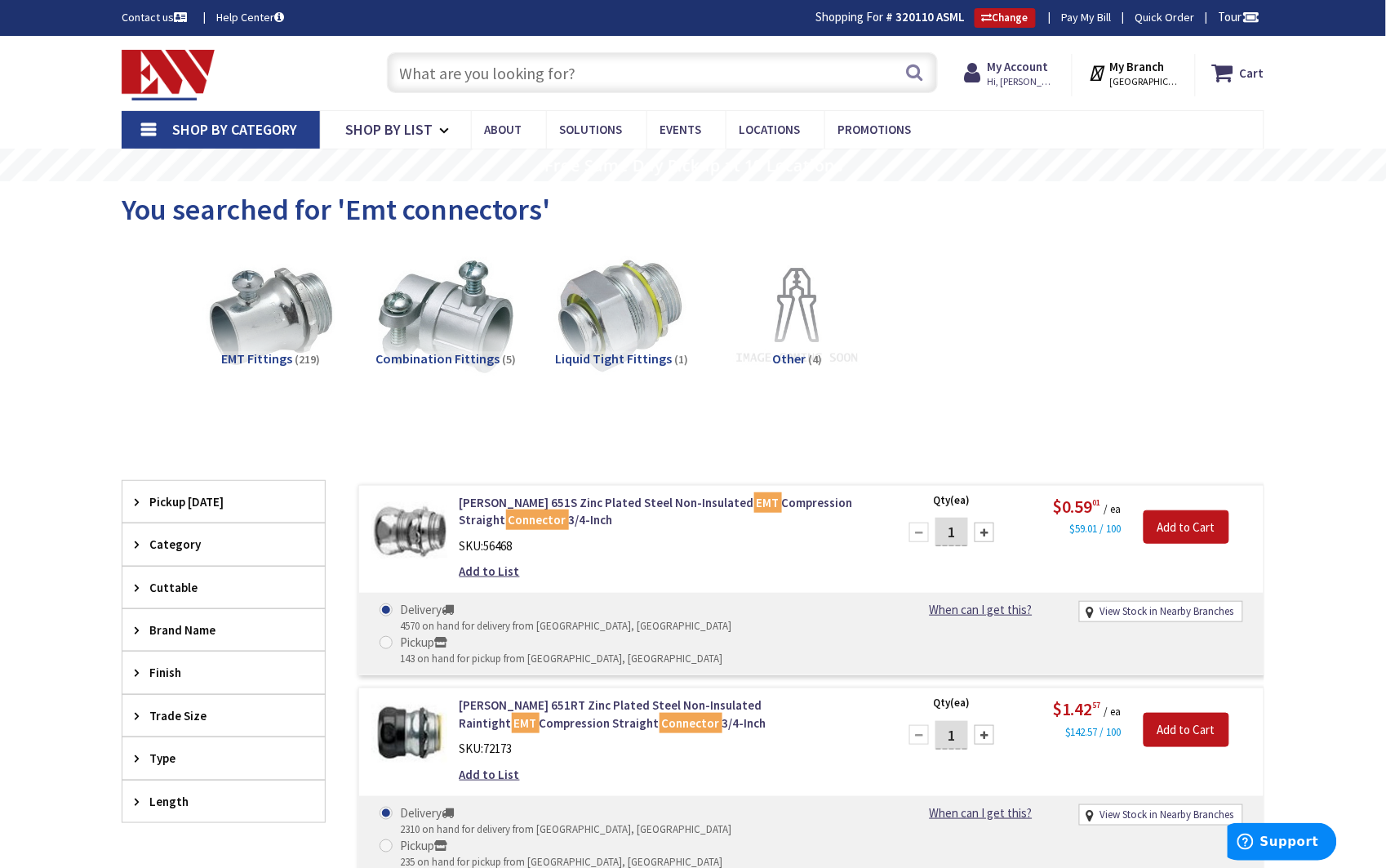
click at [223, 496] on span "Pickup [DATE]" at bounding box center [216, 502] width 133 height 17
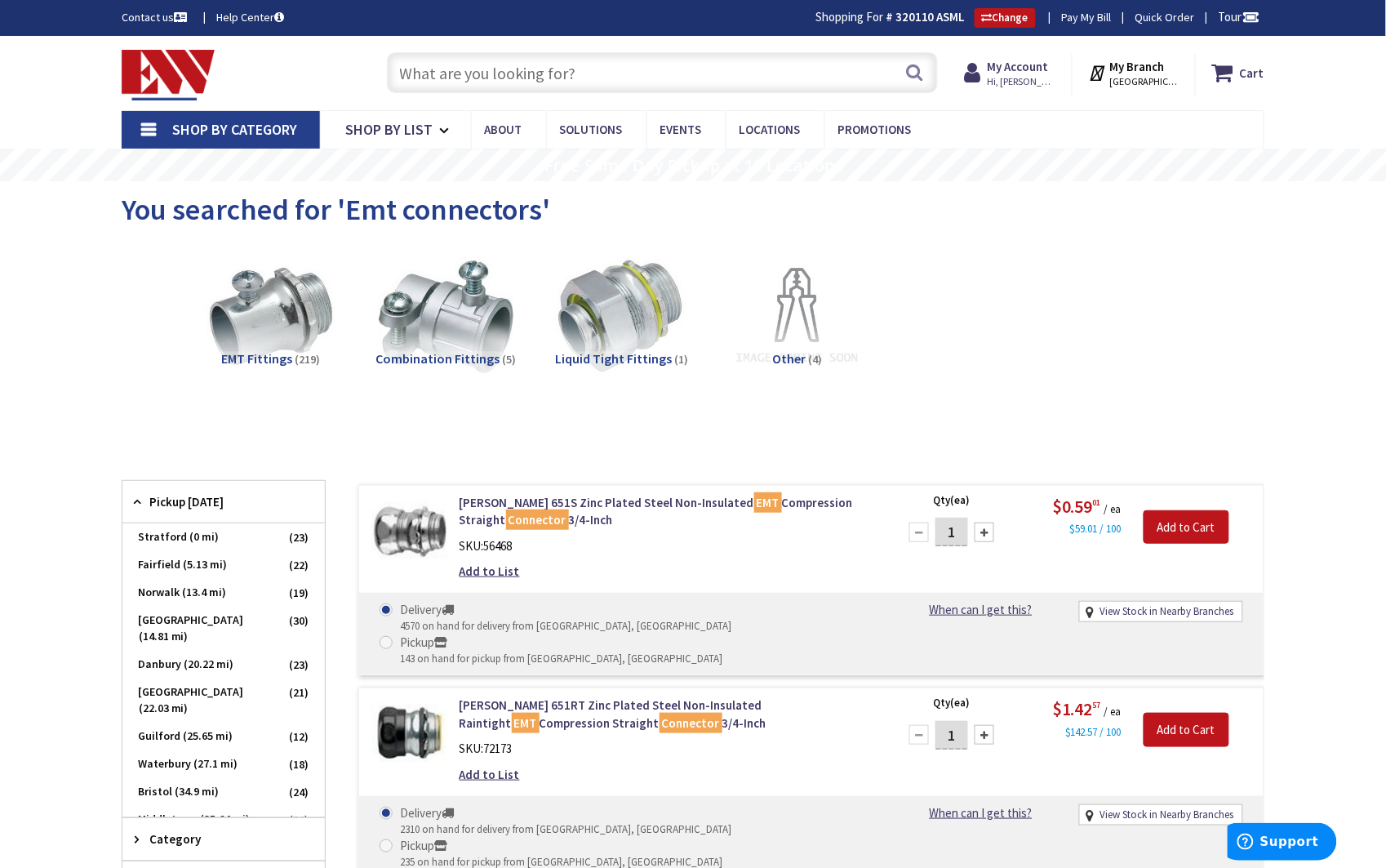
click at [293, 347] on img at bounding box center [270, 317] width 148 height 148
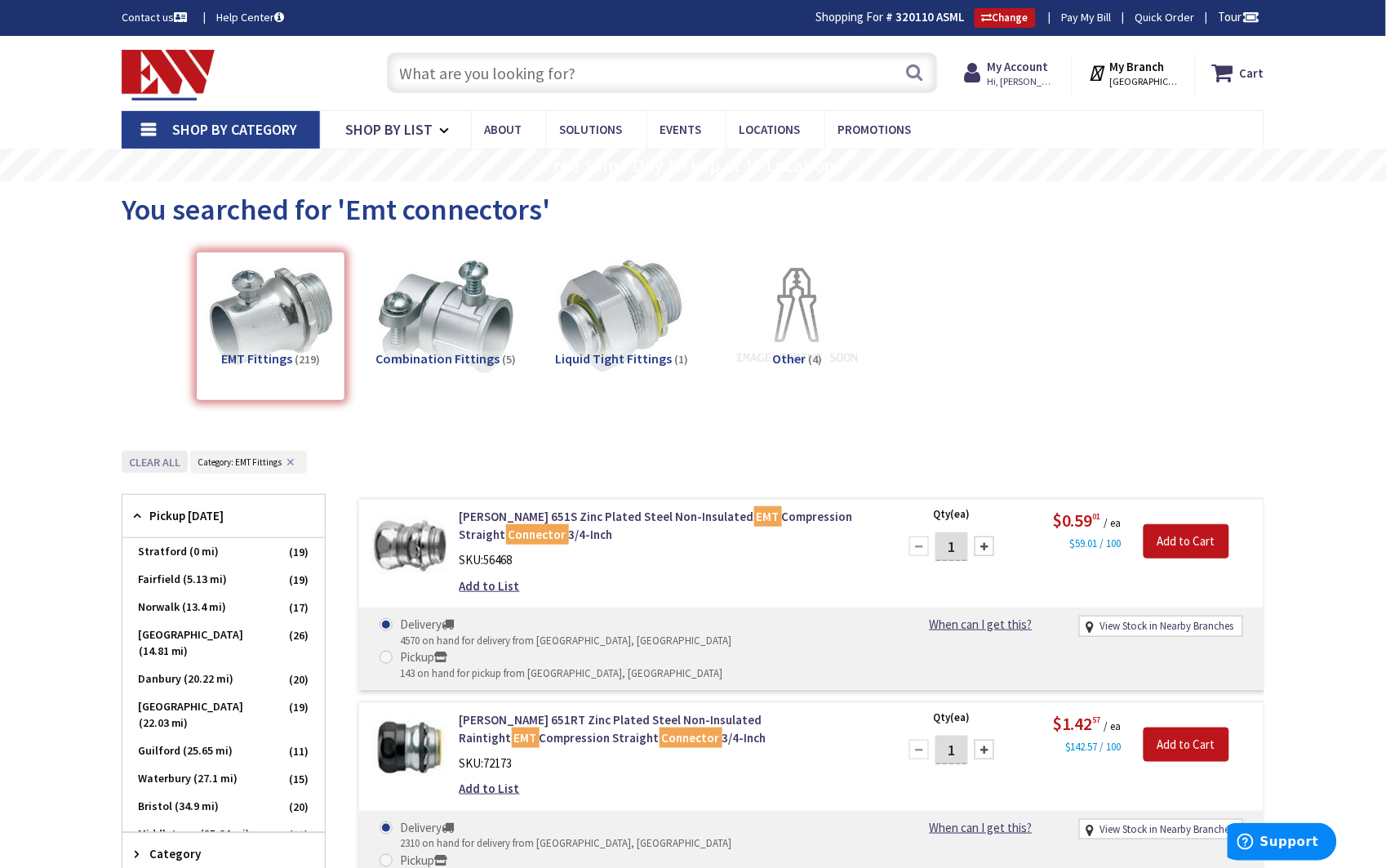
click at [157, 462] on button "Clear all" at bounding box center [155, 462] width 66 height 22
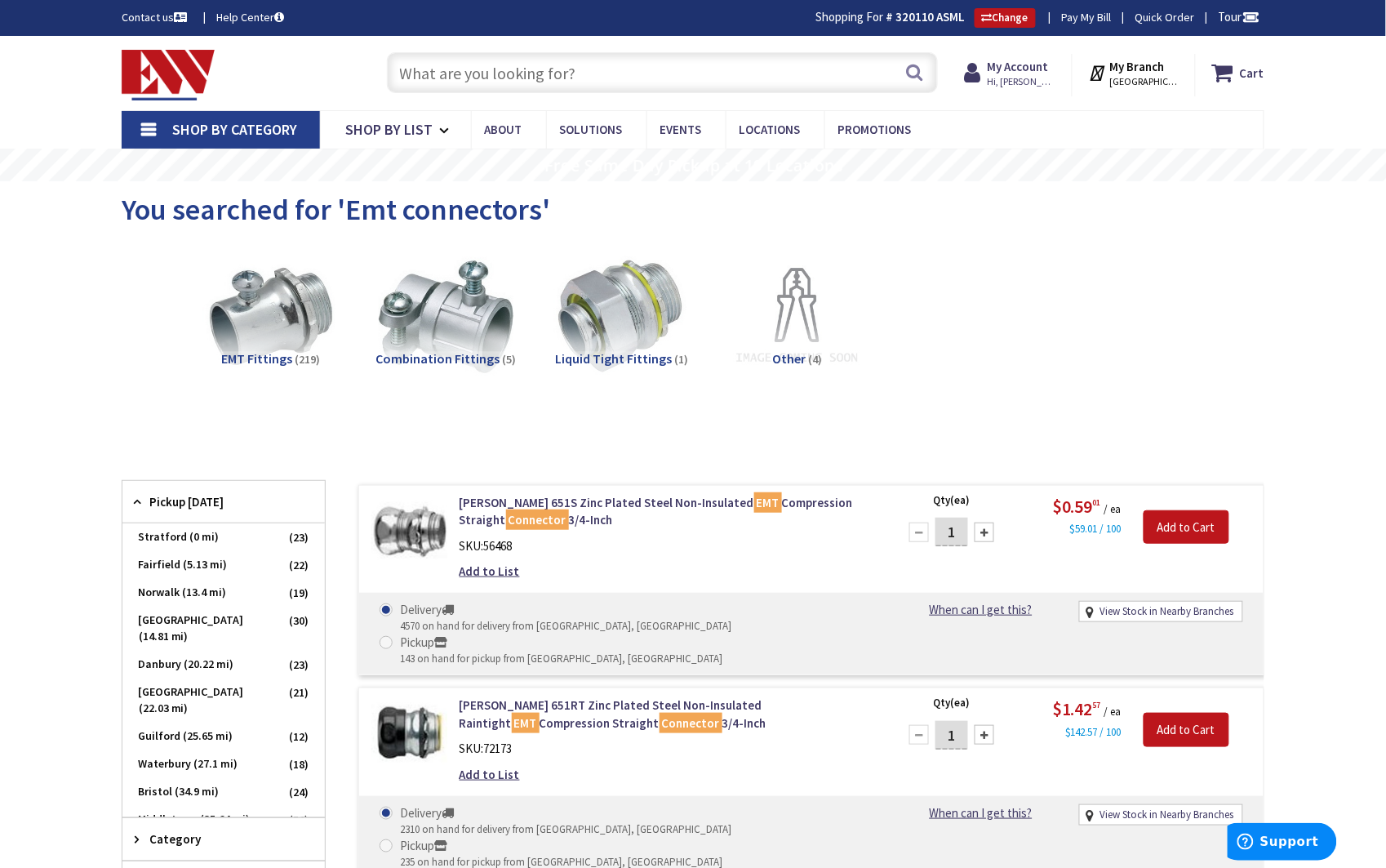
click at [257, 129] on span "Shop By Category" at bounding box center [234, 128] width 125 height 18
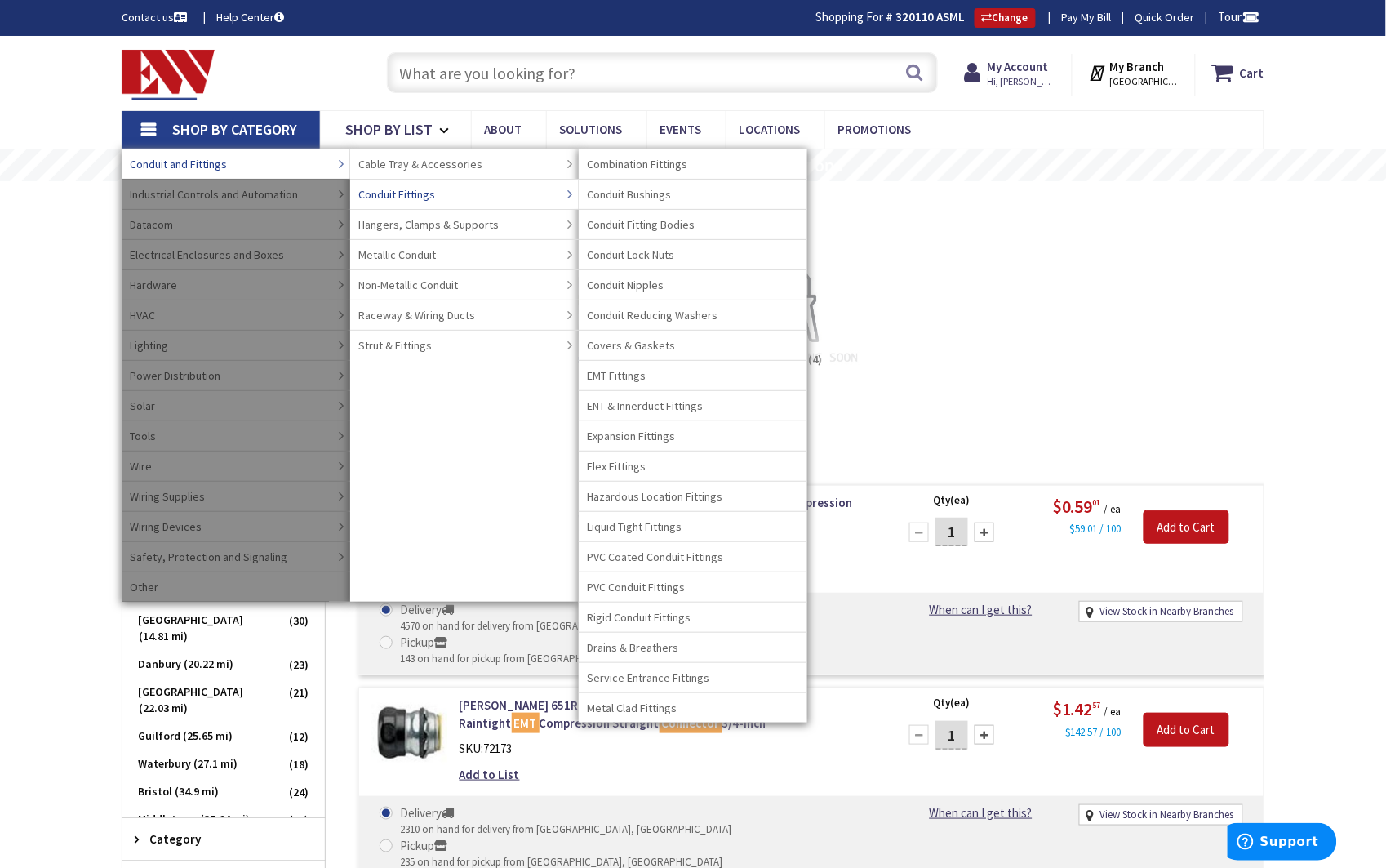
click at [420, 193] on span "Conduit Fittings" at bounding box center [396, 194] width 76 height 16
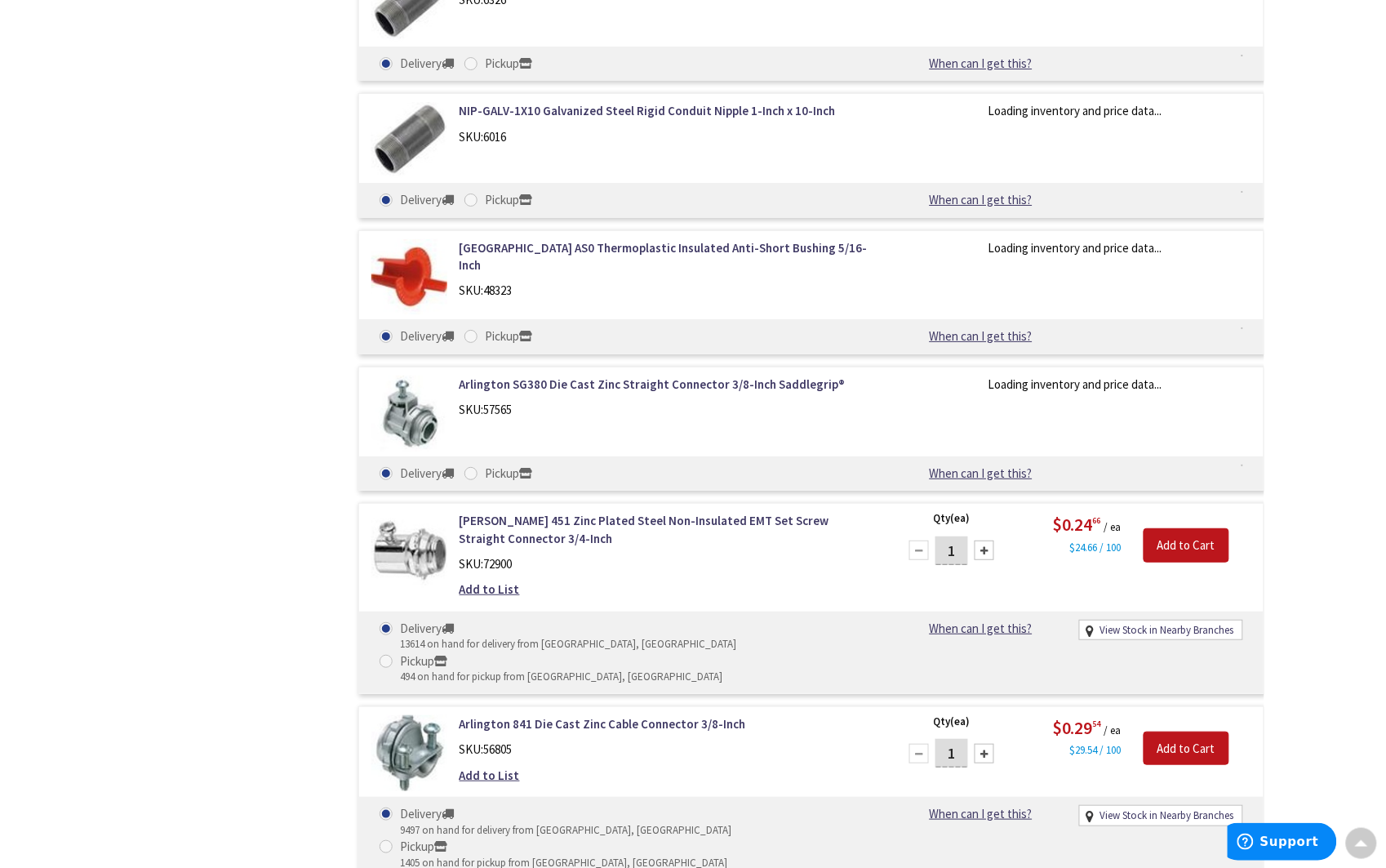
scroll to position [1737, 0]
